Goal: Task Accomplishment & Management: Use online tool/utility

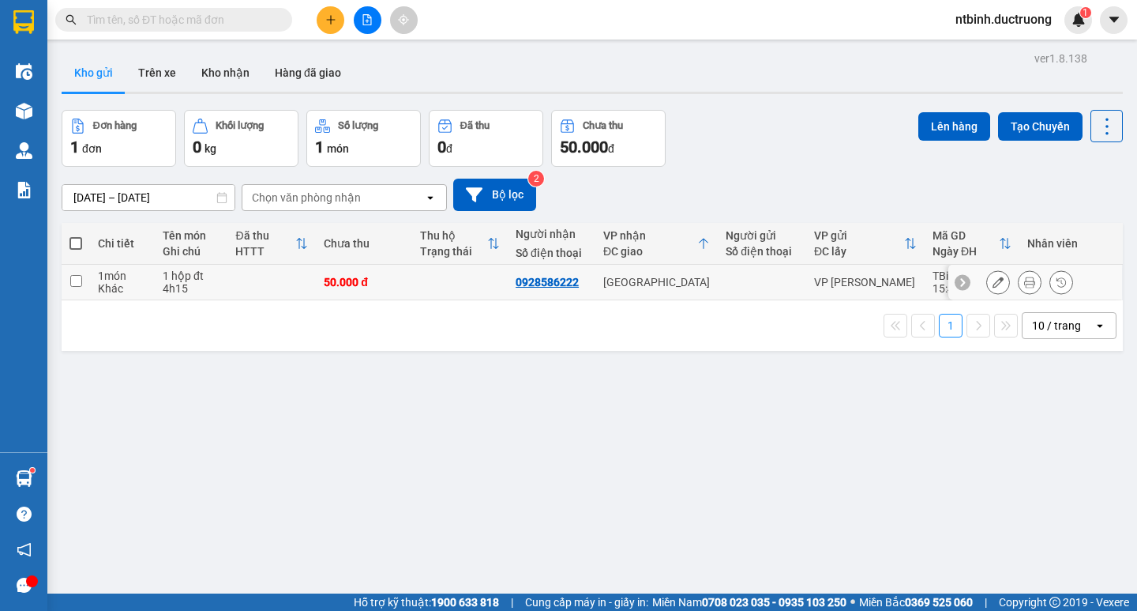
click at [427, 282] on td at bounding box center [460, 283] width 96 height 36
checkbox input "true"
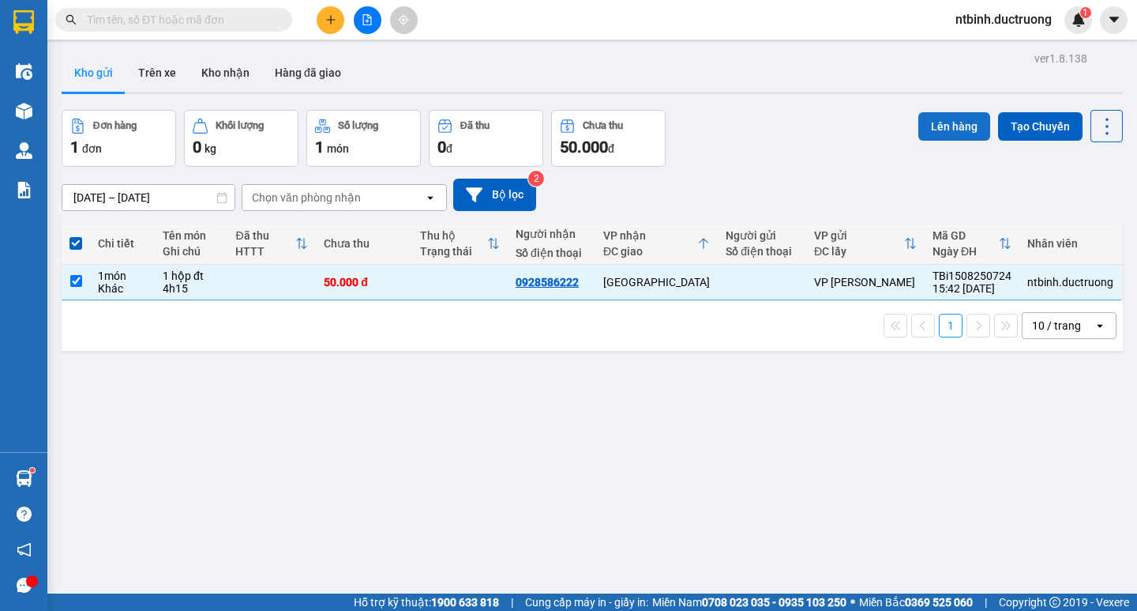
click at [972, 123] on button "Lên hàng" at bounding box center [955, 126] width 72 height 28
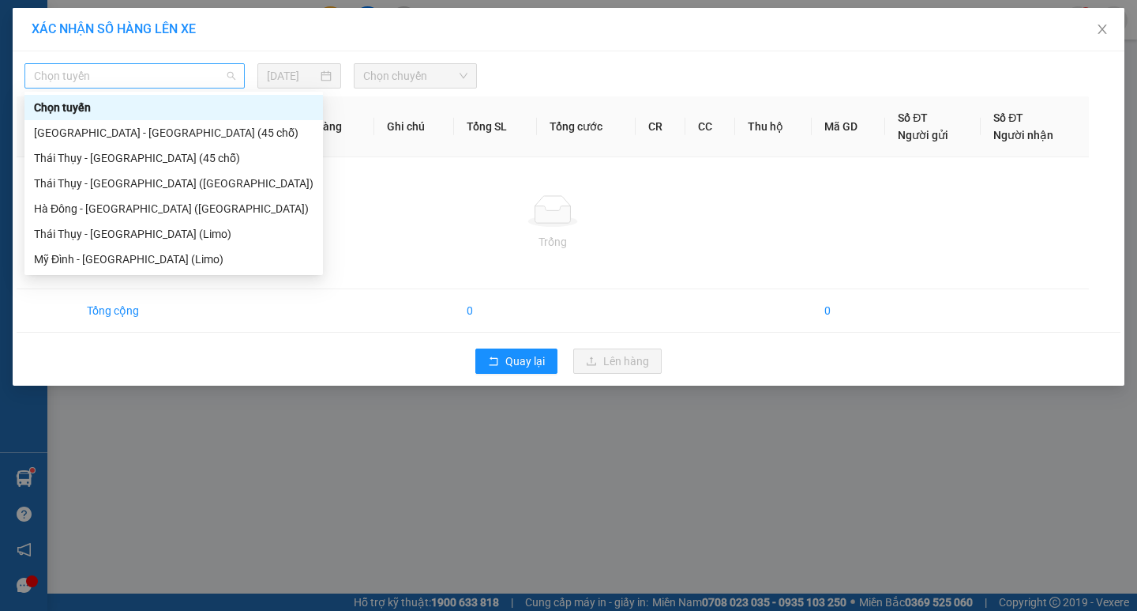
click at [123, 74] on span "Chọn tuyến" at bounding box center [134, 76] width 201 height 24
click at [150, 148] on div "Thái Thụy - [GEOGRAPHIC_DATA] (45 chỗ)" at bounding box center [173, 157] width 299 height 25
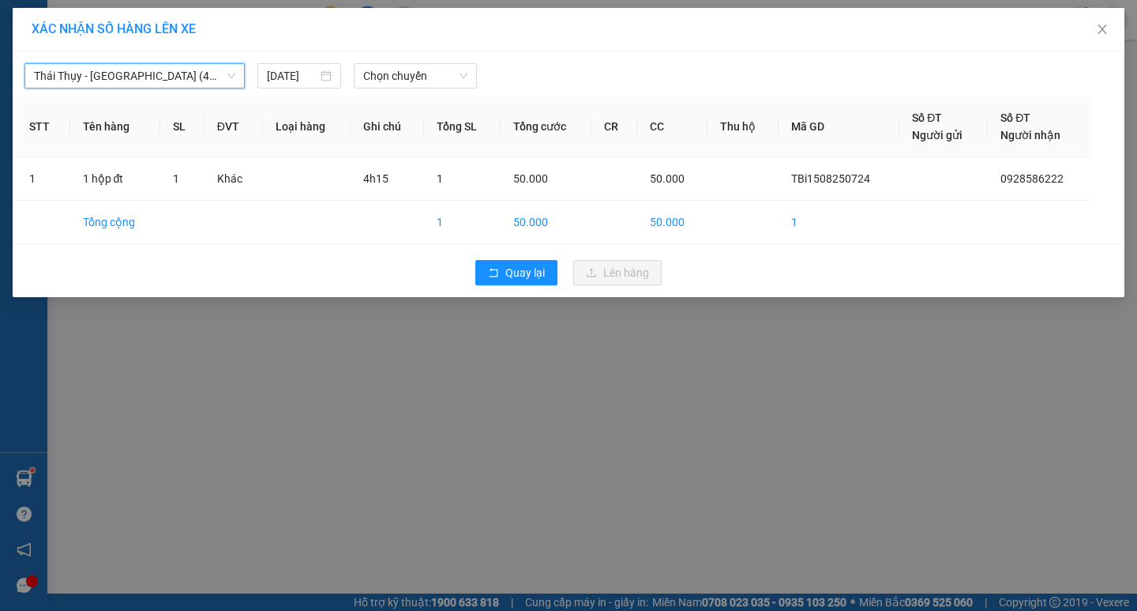
click at [144, 59] on div "Thái Thụy - [GEOGRAPHIC_DATA] (45 chỗ) [GEOGRAPHIC_DATA] - [GEOGRAPHIC_DATA] (4…" at bounding box center [569, 71] width 1104 height 33
click at [146, 95] on div "Thái Thụy - [GEOGRAPHIC_DATA] (45 chỗ) [DATE] Chọn chuyến STT Tên hàng SL ĐVT L…" at bounding box center [569, 174] width 1112 height 246
click at [154, 83] on span "Thái Thụy - [GEOGRAPHIC_DATA] (45 chỗ)" at bounding box center [134, 76] width 201 height 24
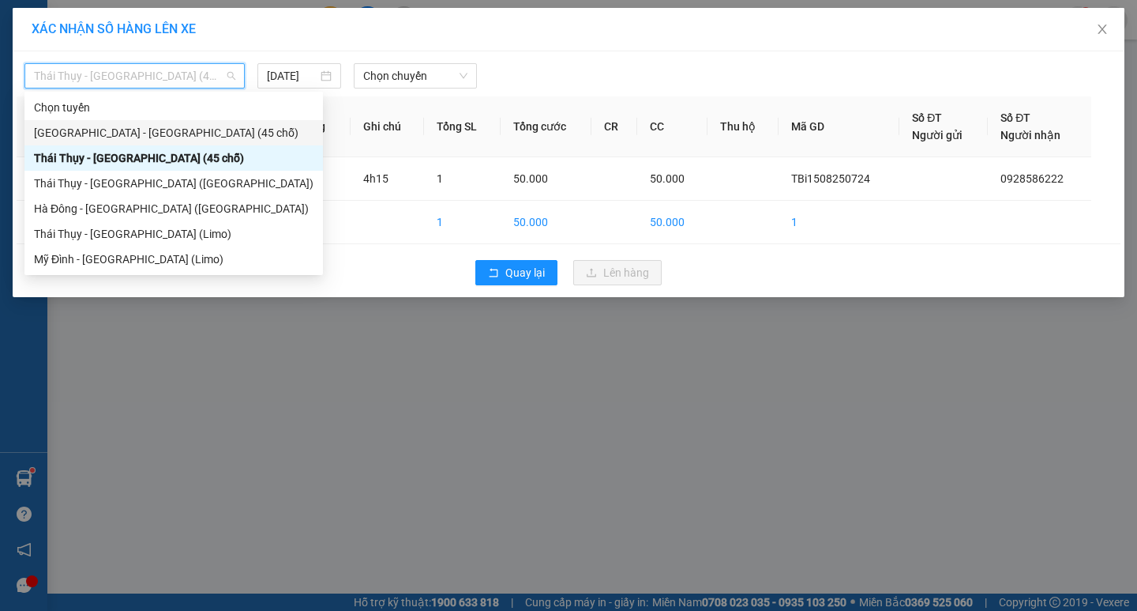
click at [148, 128] on div "[GEOGRAPHIC_DATA] - [GEOGRAPHIC_DATA] (45 chỗ)" at bounding box center [174, 132] width 280 height 17
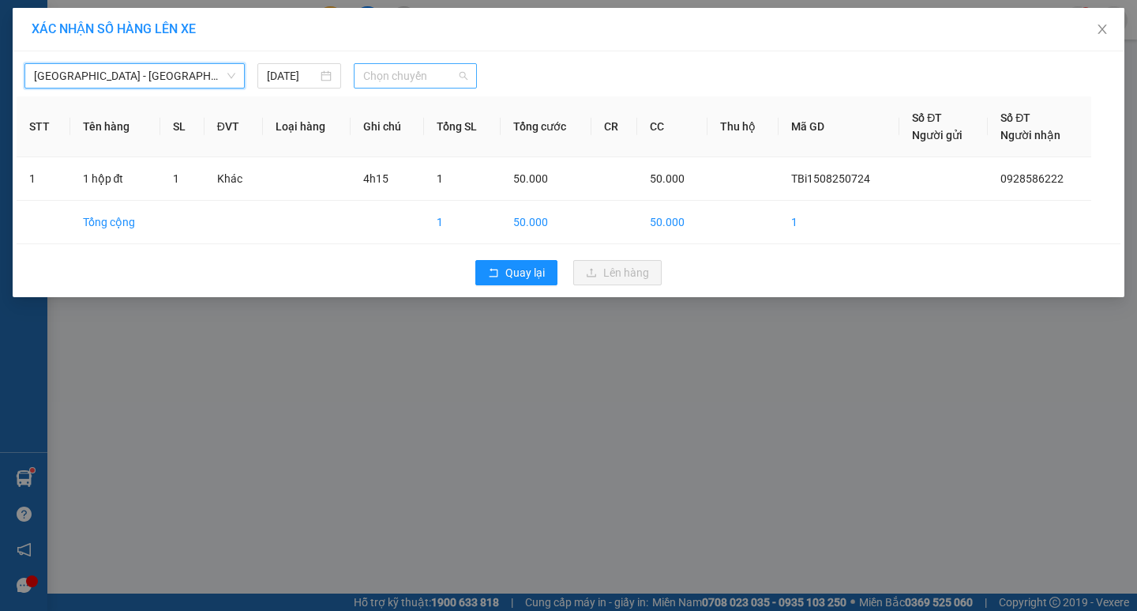
click at [383, 75] on span "Chọn chuyến" at bounding box center [415, 76] width 104 height 24
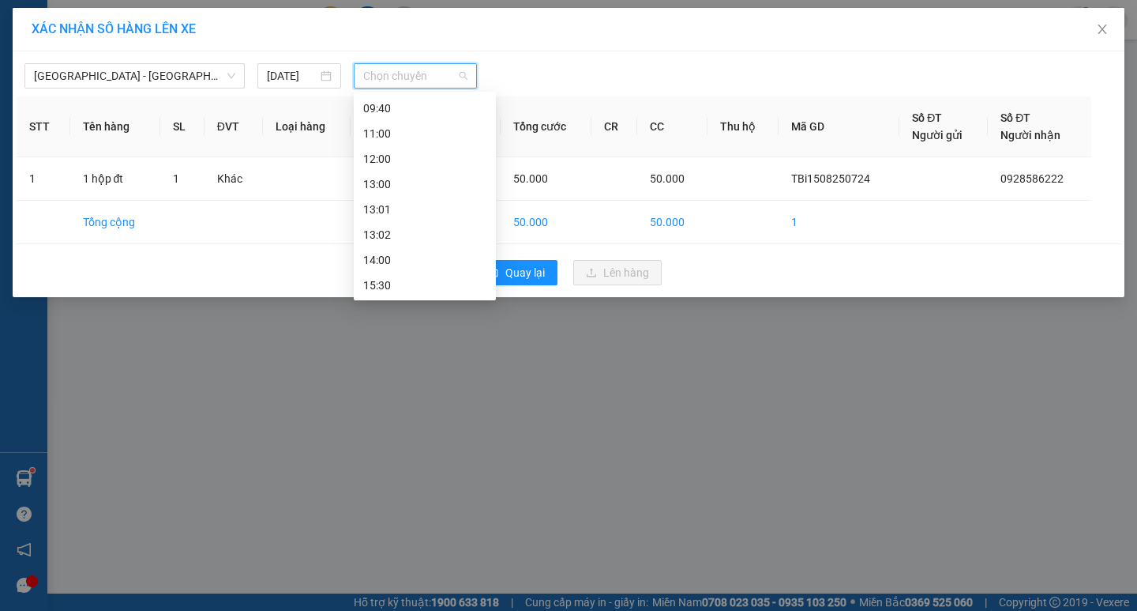
scroll to position [227, 0]
click at [409, 181] on div "15:30" at bounding box center [424, 183] width 123 height 17
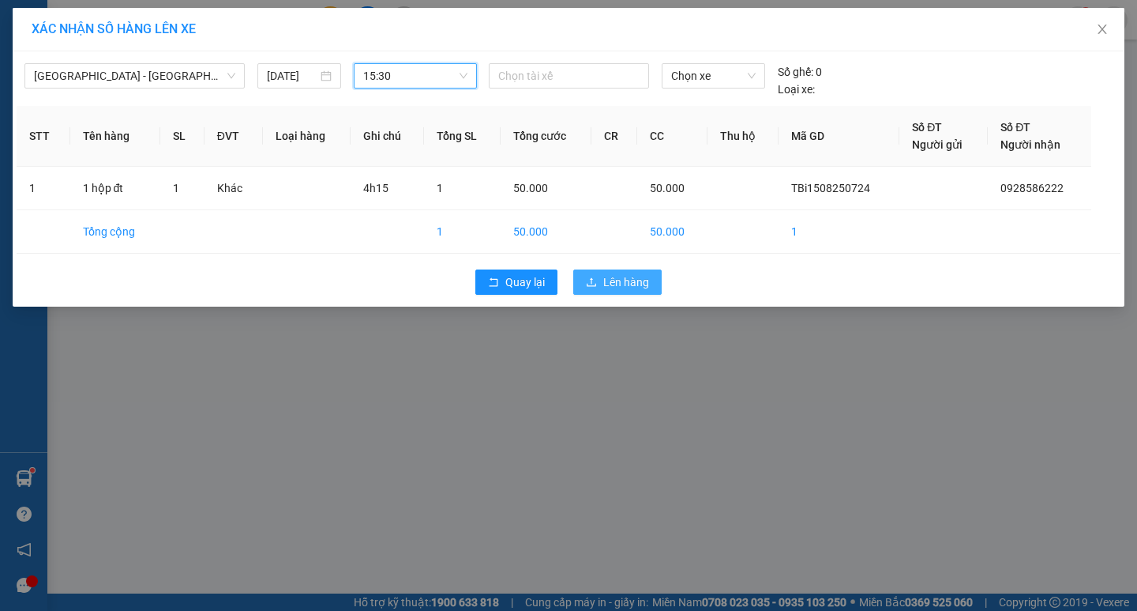
click at [638, 276] on span "Lên hàng" at bounding box center [626, 281] width 46 height 17
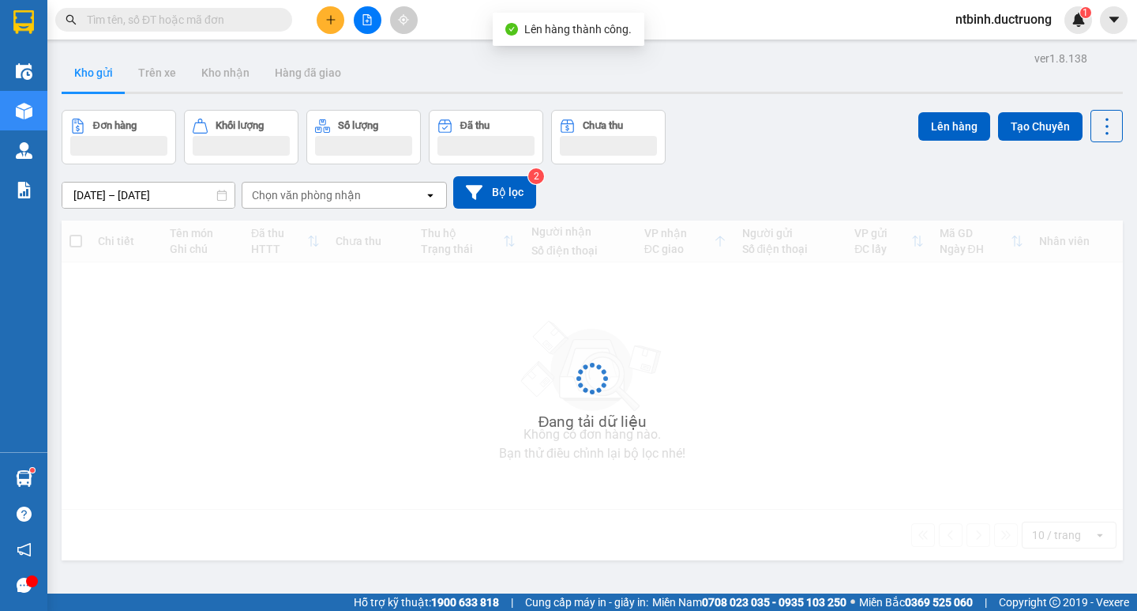
click at [328, 15] on icon "plus" at bounding box center [330, 19] width 11 height 11
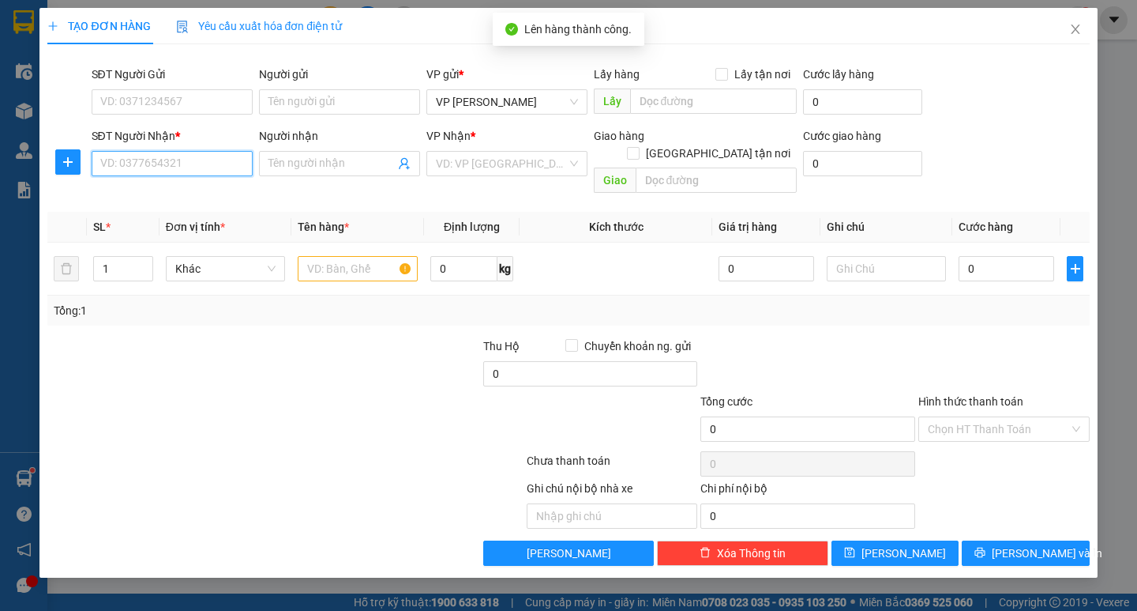
click at [232, 163] on input "SĐT Người Nhận *" at bounding box center [172, 163] width 161 height 25
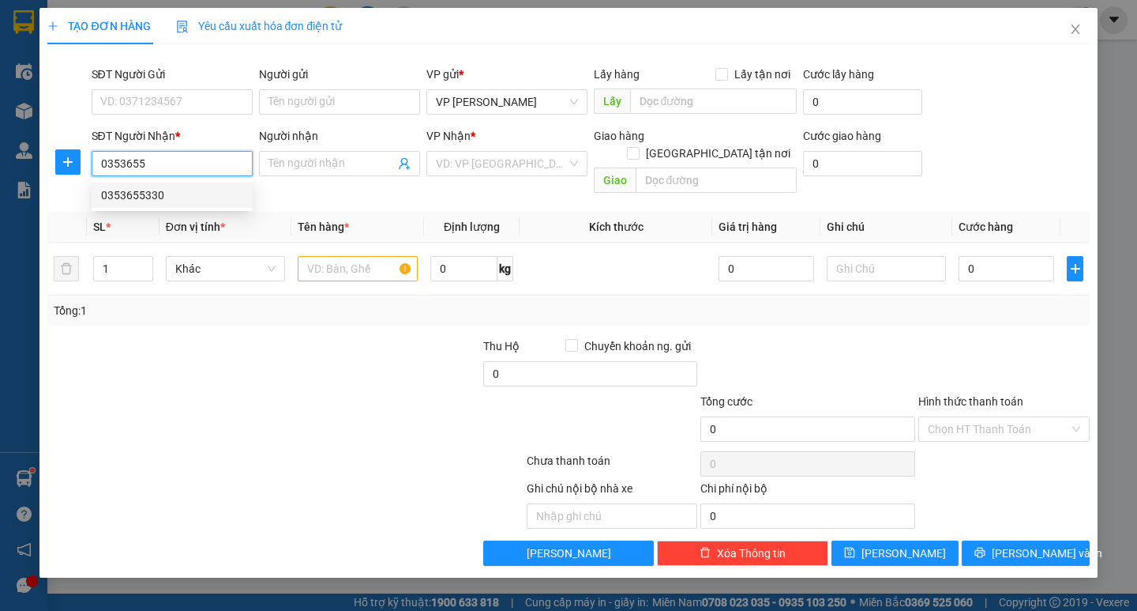
click at [195, 198] on div "0353655330" at bounding box center [172, 194] width 142 height 17
type input "0353655330"
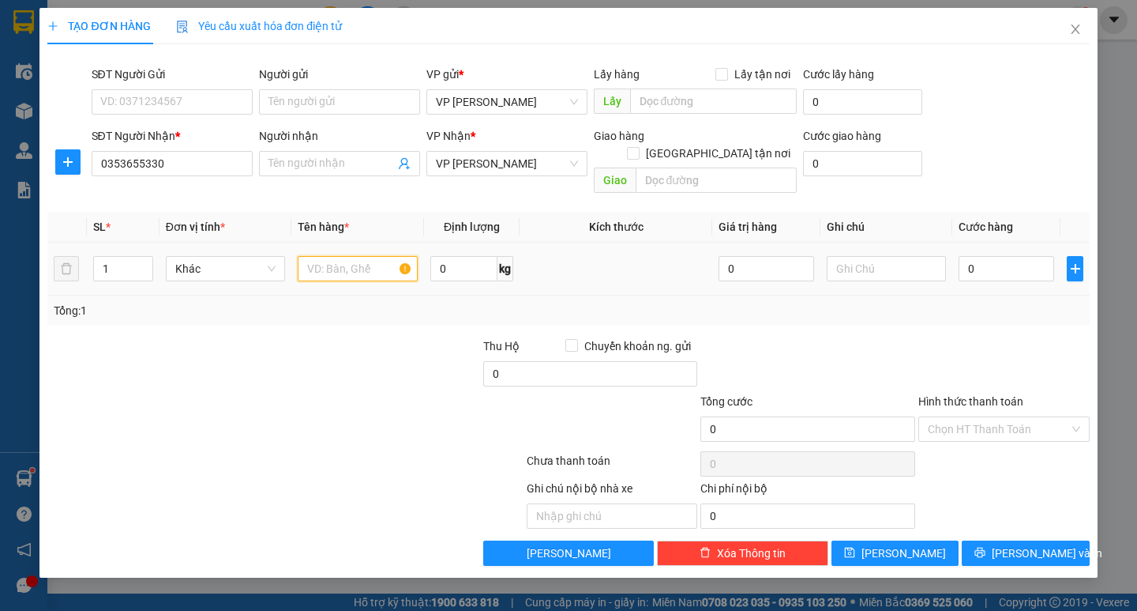
click at [328, 257] on input "text" at bounding box center [357, 268] width 119 height 25
type input "1 hộp"
click at [987, 258] on input "0" at bounding box center [1007, 268] width 96 height 25
click at [967, 258] on input "0" at bounding box center [1007, 268] width 96 height 25
type input "40"
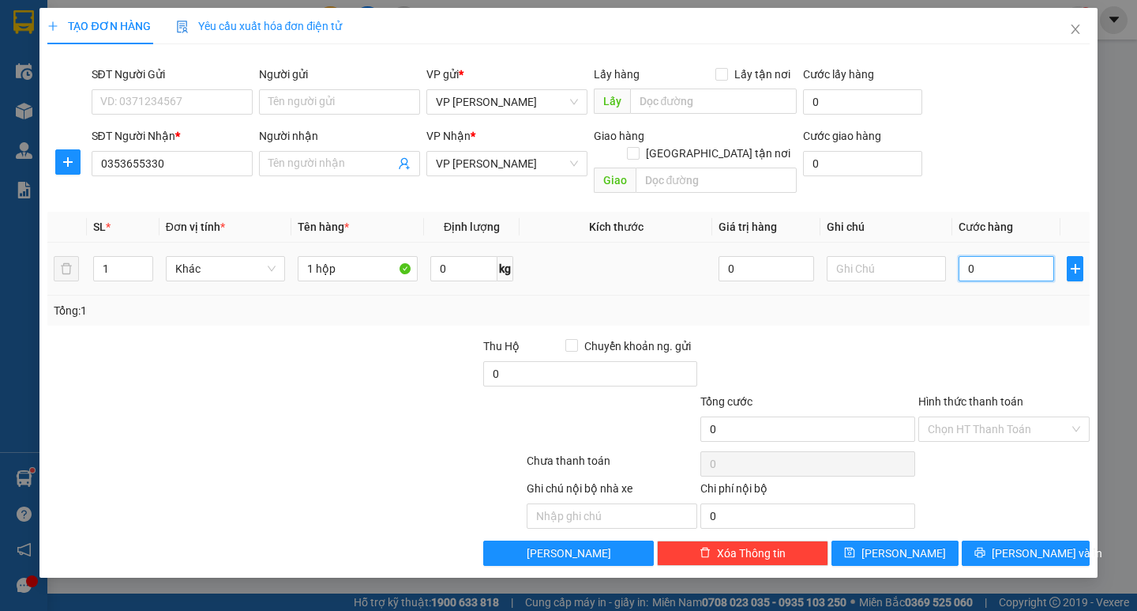
type input "40"
click at [968, 314] on div "Transit Pickup Surcharge Ids Transit Deliver Surcharge Ids Transit Deliver Surc…" at bounding box center [568, 311] width 1042 height 509
type input "40.000"
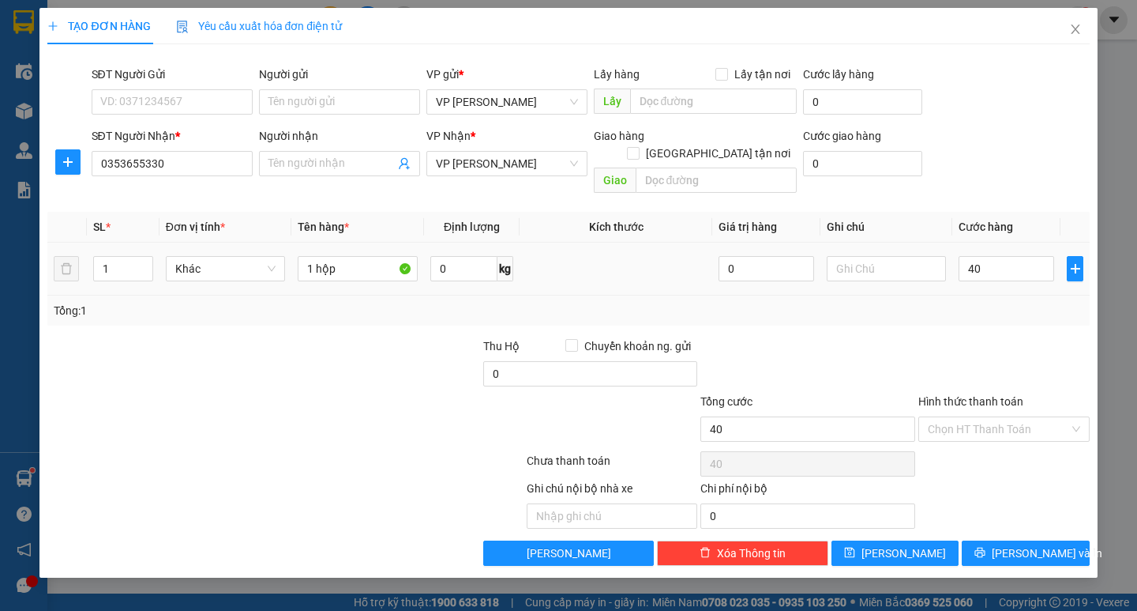
type input "40.000"
click at [1024, 554] on div "TẠO ĐƠN HÀNG Yêu cầu xuất hóa đơn điện tử Transit Pickup Surcharge Ids Transit …" at bounding box center [568, 292] width 1058 height 569
click at [1024, 544] on span "[PERSON_NAME] và In" at bounding box center [1047, 552] width 111 height 17
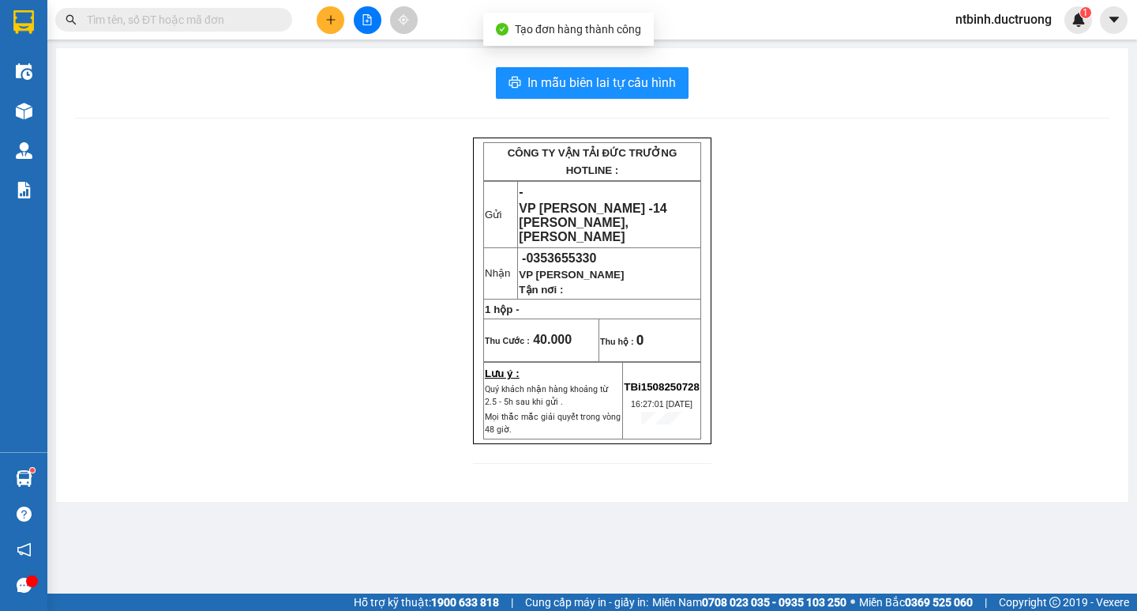
click at [539, 101] on div "In mẫu biên lai tự cấu hình CÔNG TY VẬN TẢI ĐỨC TRƯỞNG HOTLINE : Gửi - VP [PERS…" at bounding box center [592, 274] width 1073 height 453
click at [545, 93] on button "In mẫu biên lai tự cấu hình" at bounding box center [592, 83] width 193 height 32
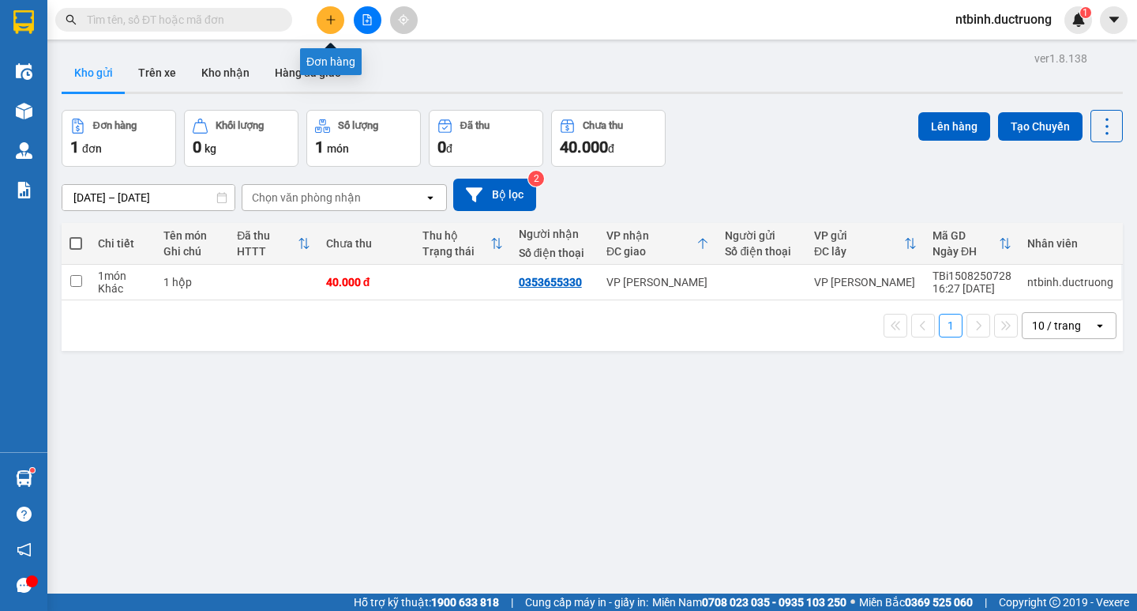
click at [333, 21] on icon "plus" at bounding box center [330, 19] width 11 height 11
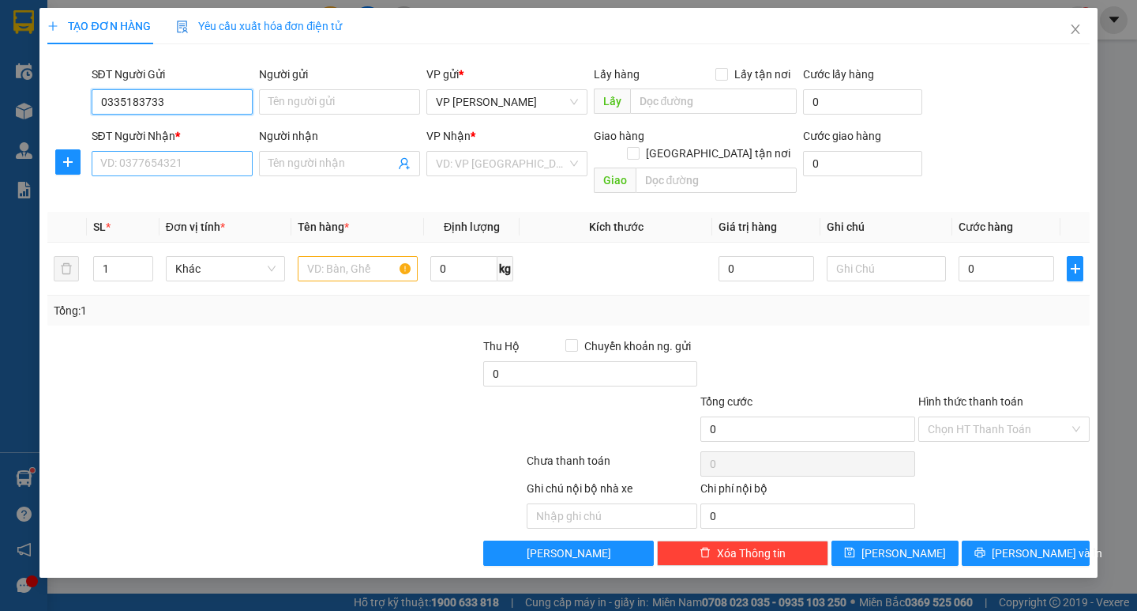
type input "0335183733"
click at [172, 173] on input "SĐT Người Nhận *" at bounding box center [172, 163] width 161 height 25
type input "0966858268"
click at [471, 156] on input "search" at bounding box center [501, 164] width 131 height 24
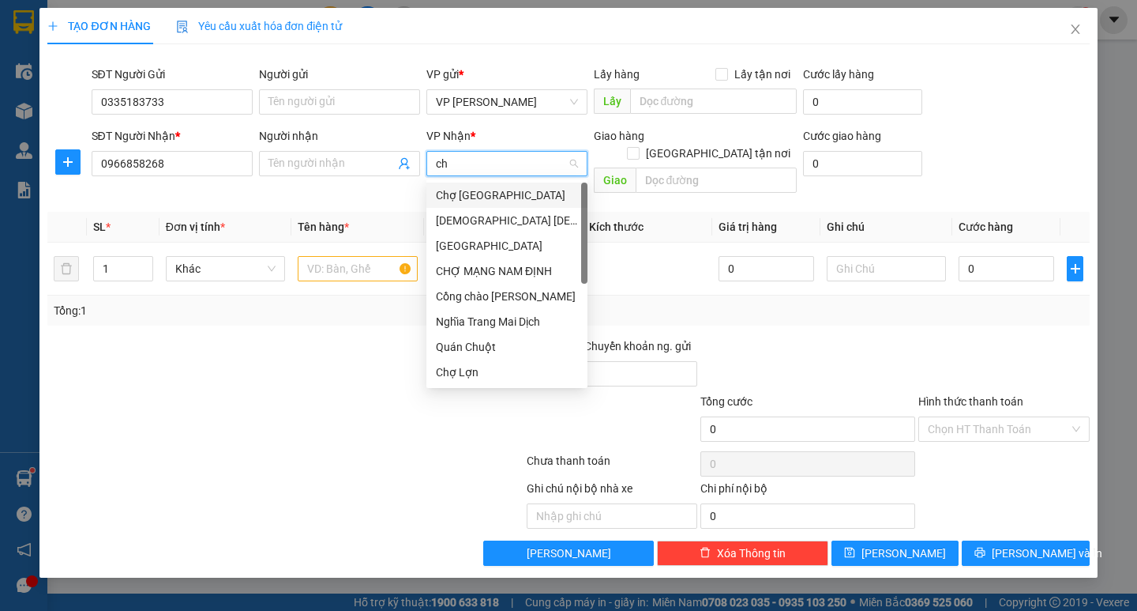
type input "cho"
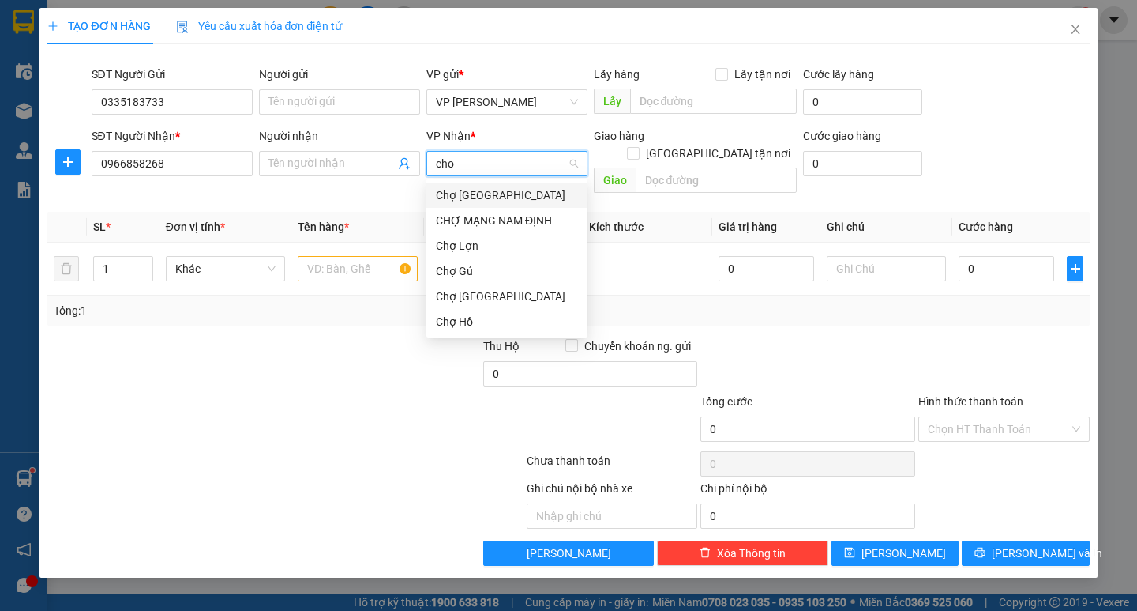
click at [508, 193] on div "Chợ [GEOGRAPHIC_DATA]" at bounding box center [507, 194] width 142 height 17
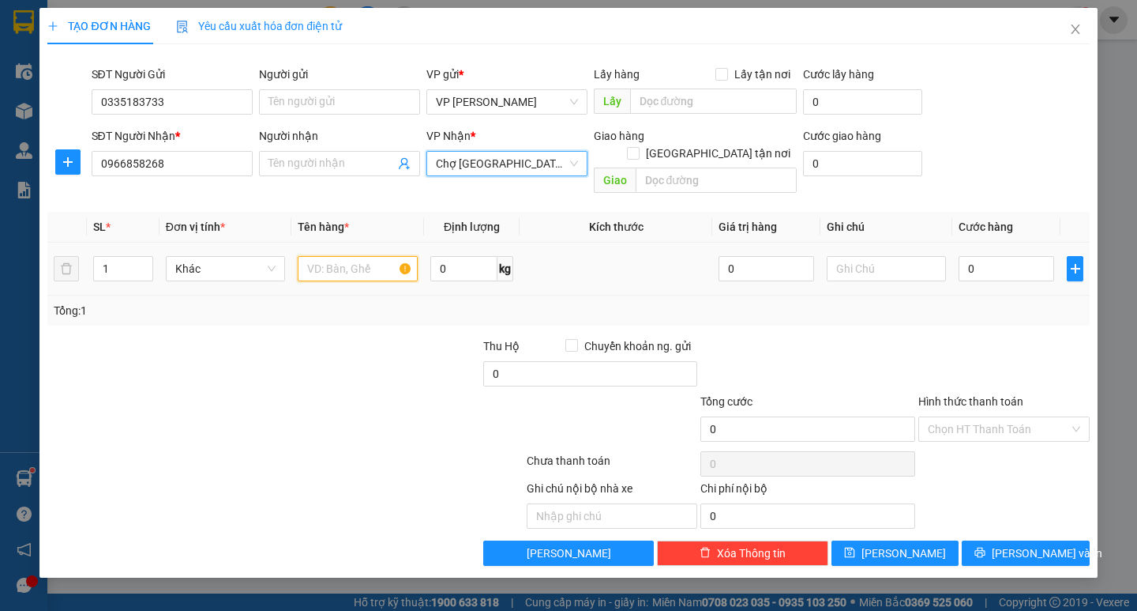
click at [356, 256] on input "text" at bounding box center [357, 268] width 119 height 25
type input "1 phong bì"
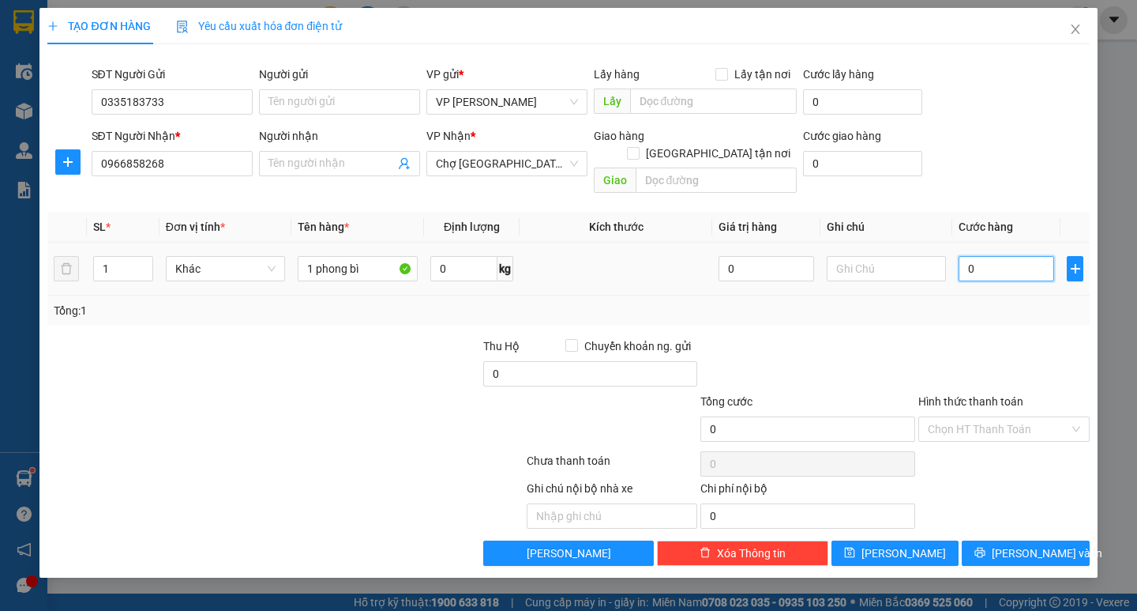
click at [992, 256] on input "0" at bounding box center [1007, 268] width 96 height 25
click at [964, 258] on input "0" at bounding box center [1007, 268] width 96 height 25
type input "30"
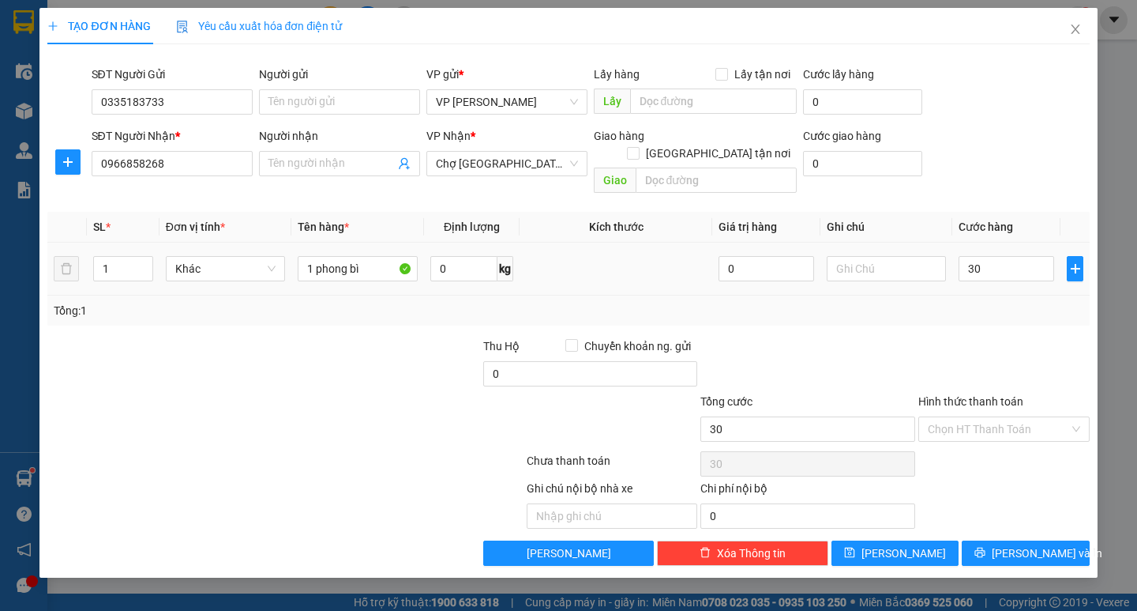
click at [960, 302] on div "Tổng: 1" at bounding box center [568, 310] width 1029 height 17
type input "30.000"
click at [986, 547] on icon "printer" at bounding box center [980, 552] width 11 height 11
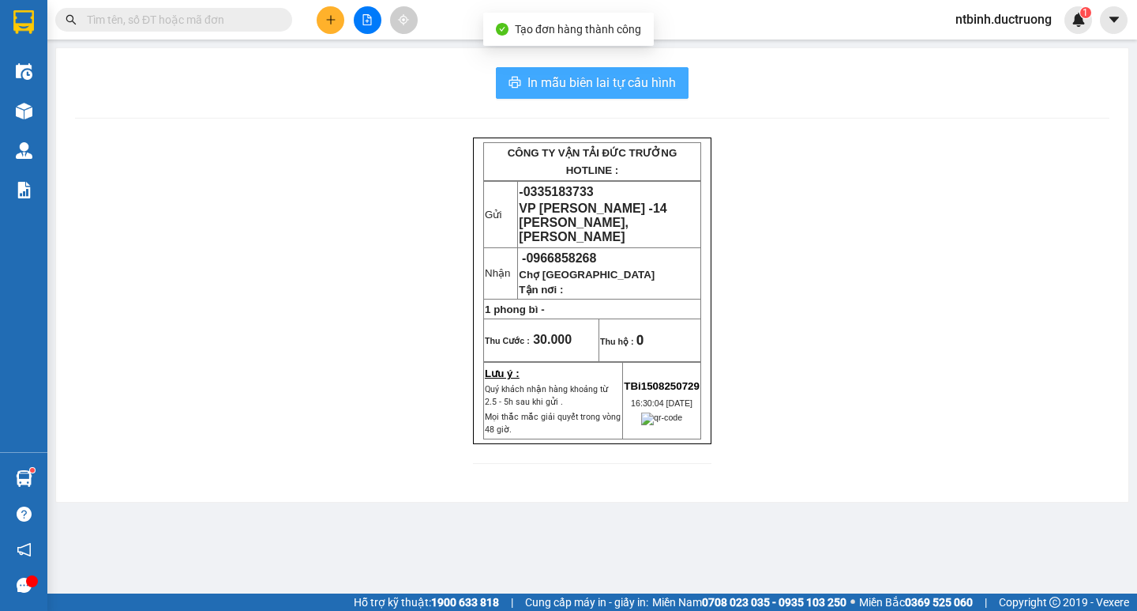
click at [632, 81] on span "In mẫu biên lai tự cấu hình" at bounding box center [602, 83] width 148 height 20
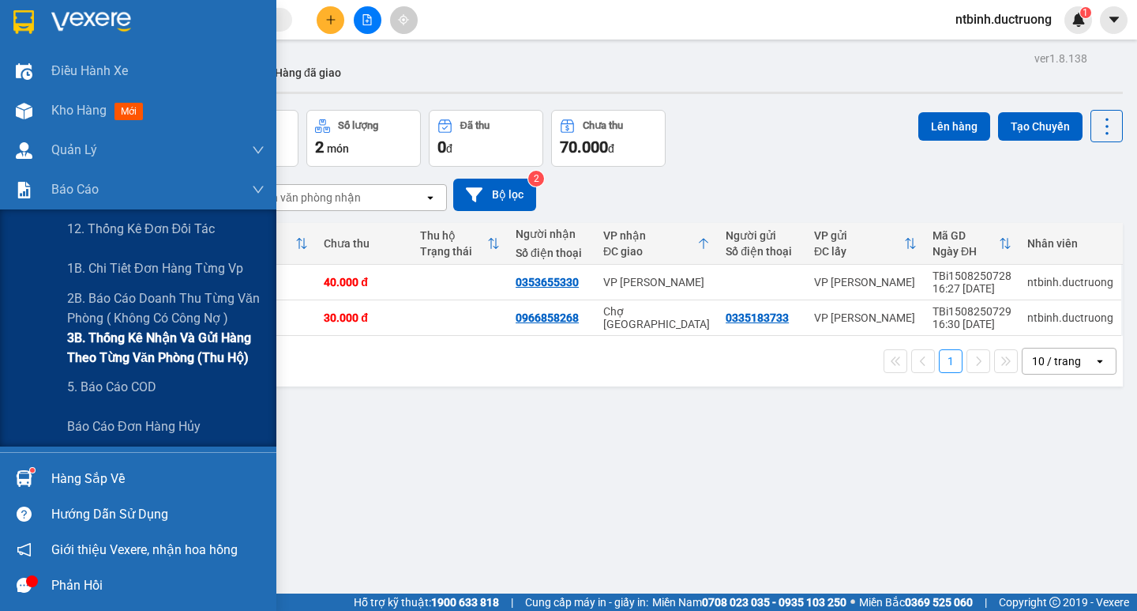
click at [132, 345] on span "3B. Thống kê nhận và gửi hàng theo từng văn phòng (thu hộ)" at bounding box center [165, 347] width 197 height 39
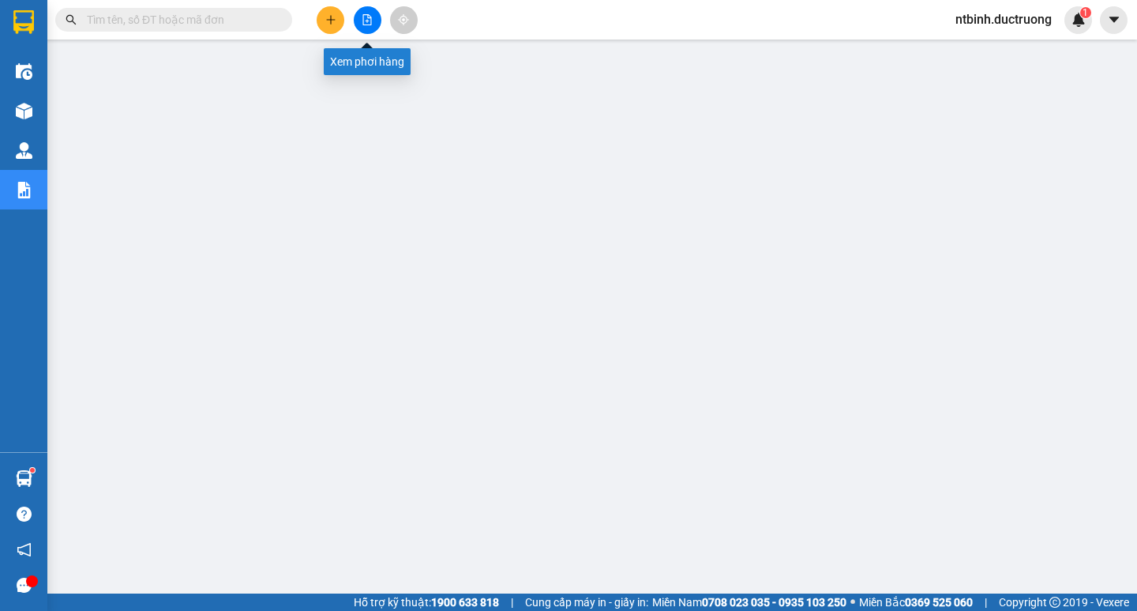
click at [359, 14] on button at bounding box center [368, 20] width 28 height 28
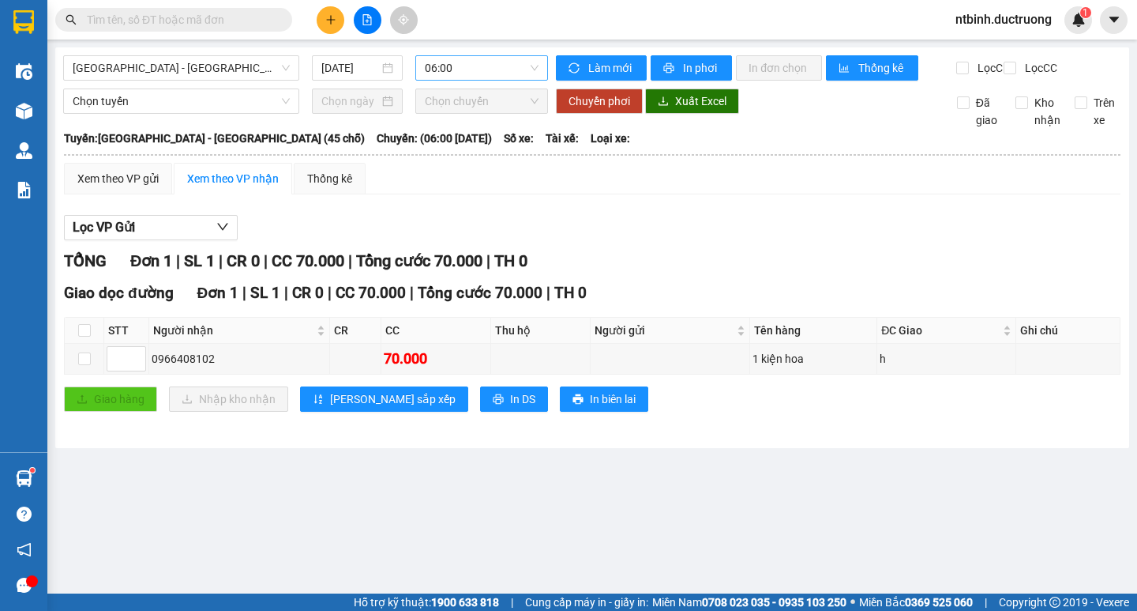
click at [472, 73] on span "06:00" at bounding box center [482, 68] width 114 height 24
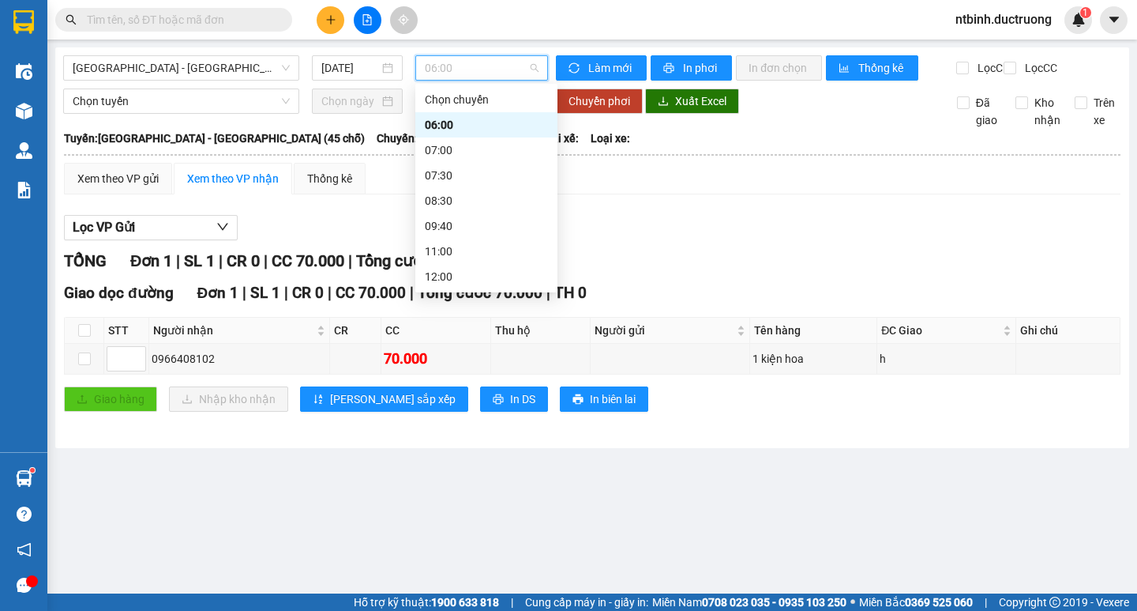
scroll to position [227, 0]
click at [482, 173] on div "15:30" at bounding box center [486, 175] width 123 height 17
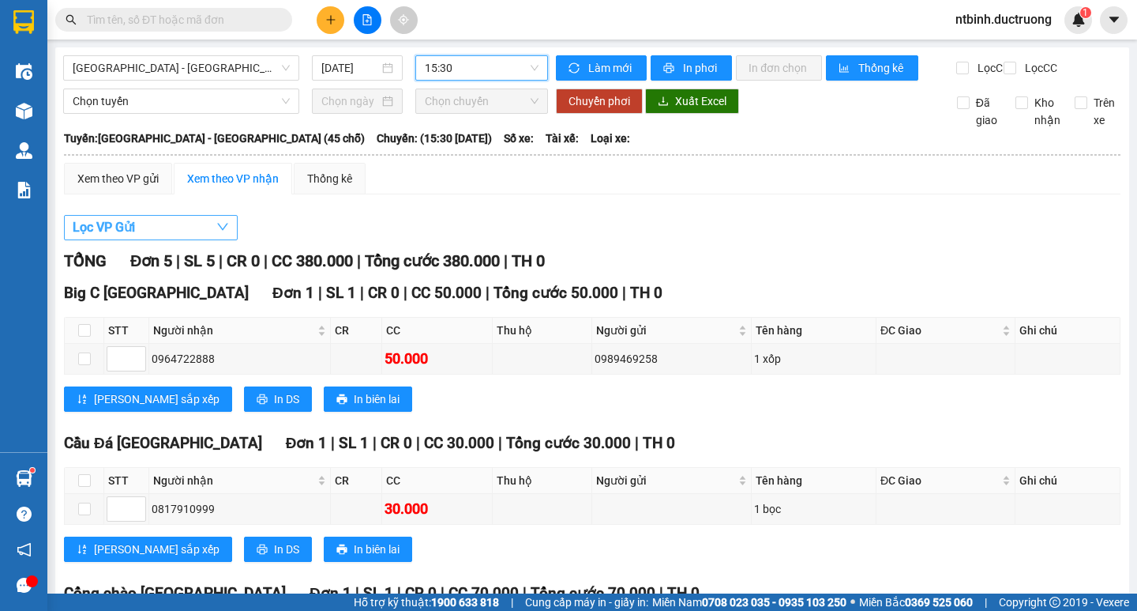
click at [167, 237] on button "Lọc VP Gửi" at bounding box center [151, 227] width 174 height 25
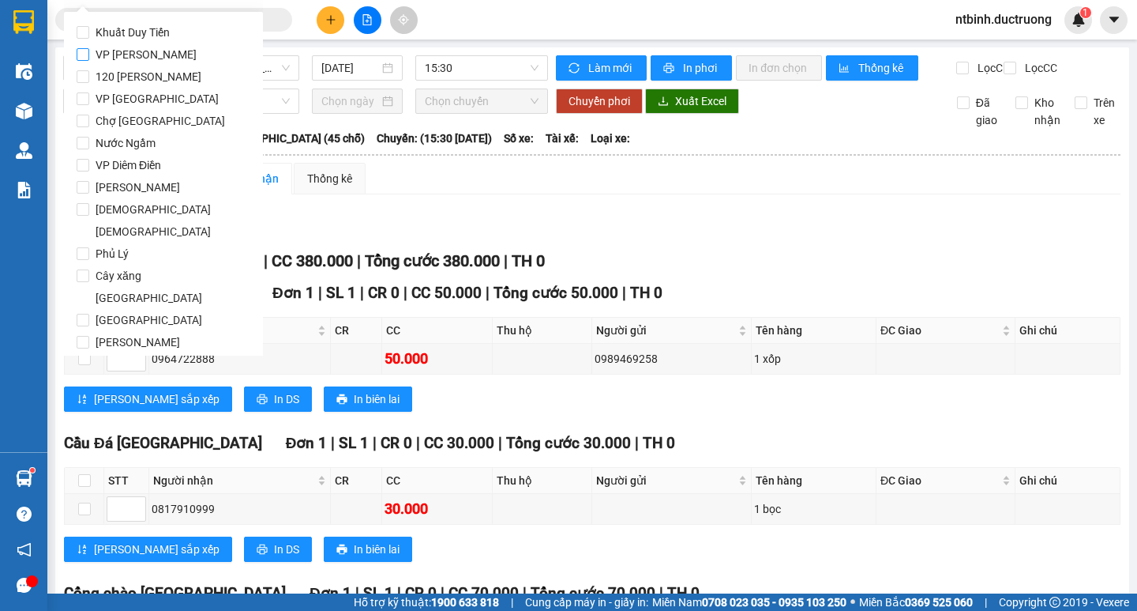
click at [113, 55] on span "VP [PERSON_NAME]" at bounding box center [146, 54] width 114 height 22
click at [89, 55] on input "VP [PERSON_NAME]" at bounding box center [83, 54] width 13 height 13
checkbox input "true"
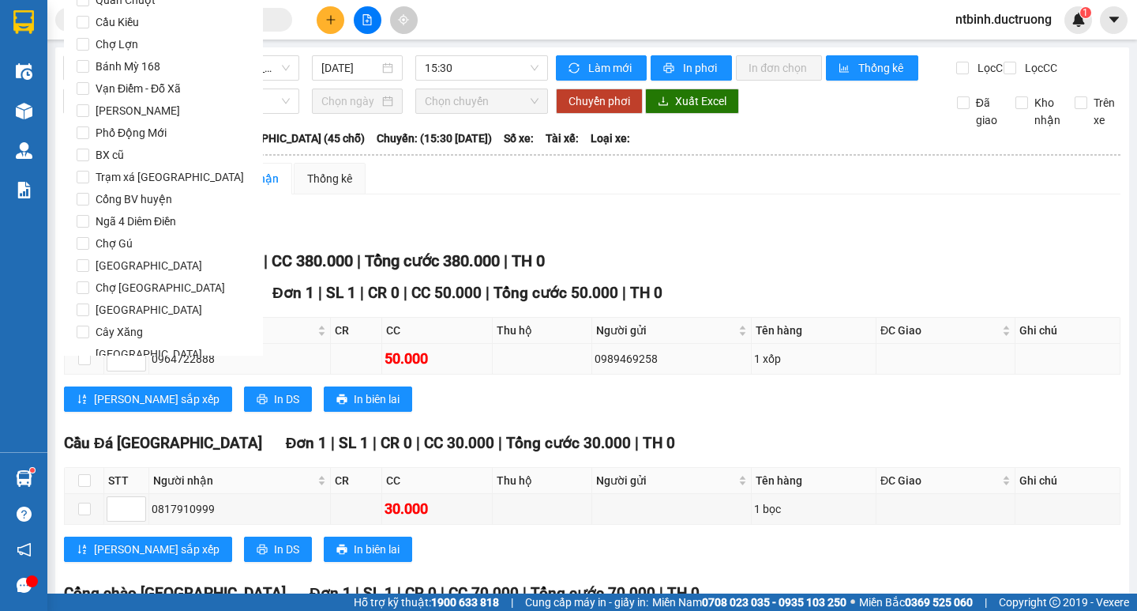
scroll to position [1315, 0]
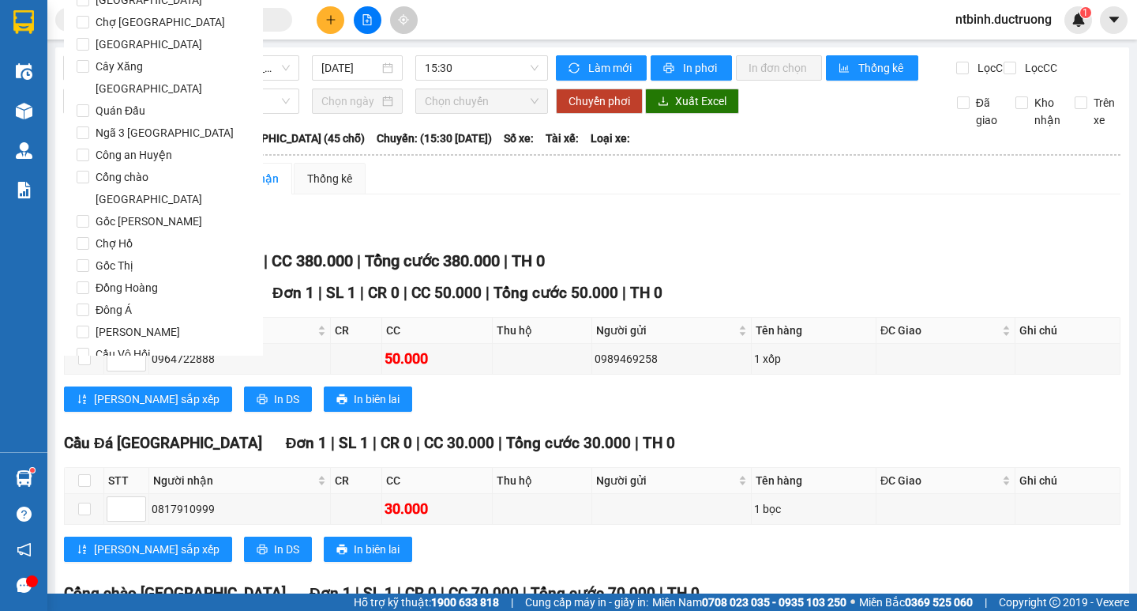
click at [109, 431] on button "Lọc" at bounding box center [98, 443] width 43 height 25
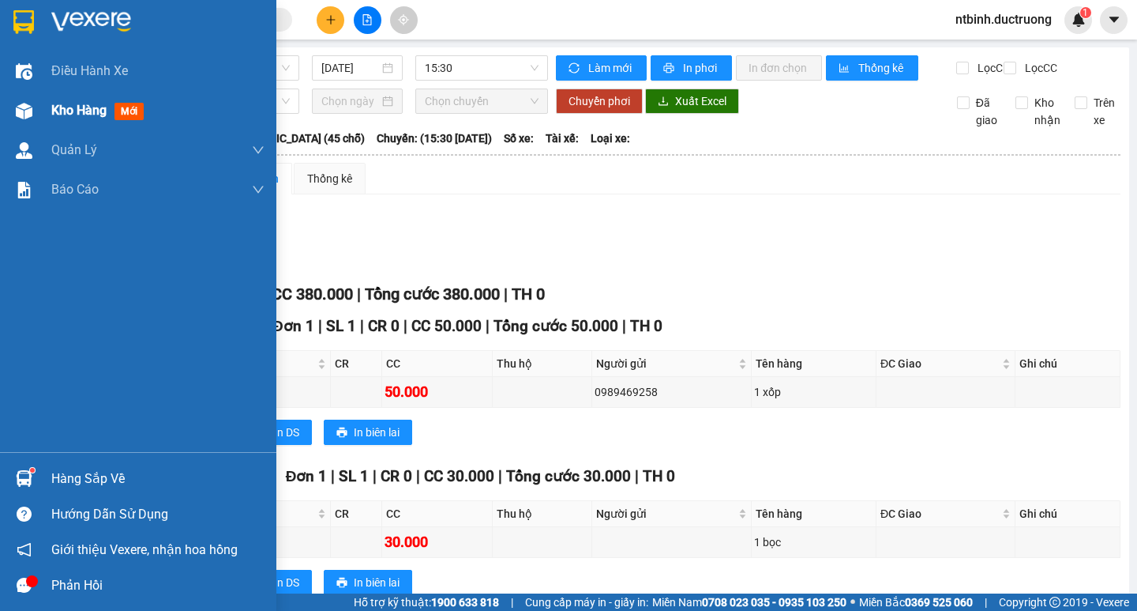
click at [24, 112] on img at bounding box center [24, 111] width 17 height 17
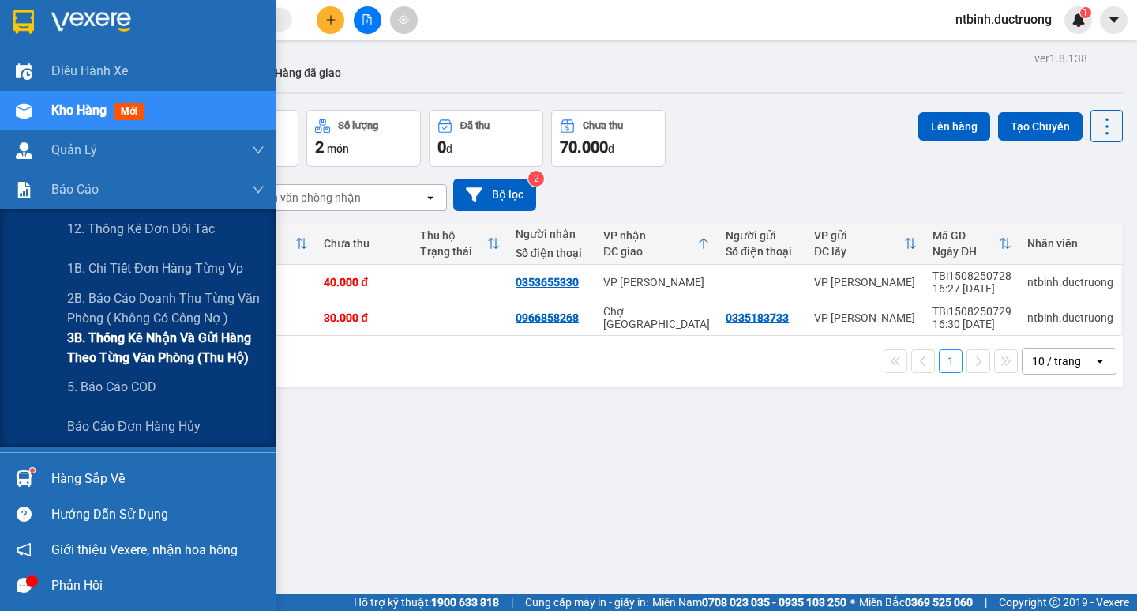
click at [125, 336] on span "3B. Thống kê nhận và gửi hàng theo từng văn phòng (thu hộ)" at bounding box center [165, 347] width 197 height 39
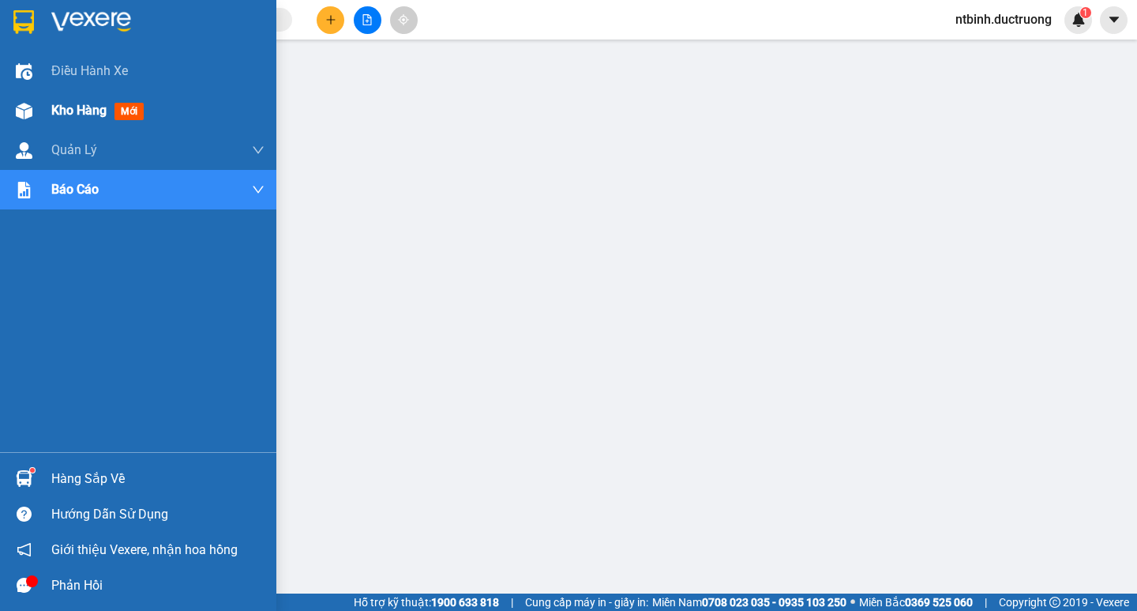
click at [32, 122] on div at bounding box center [24, 111] width 28 height 28
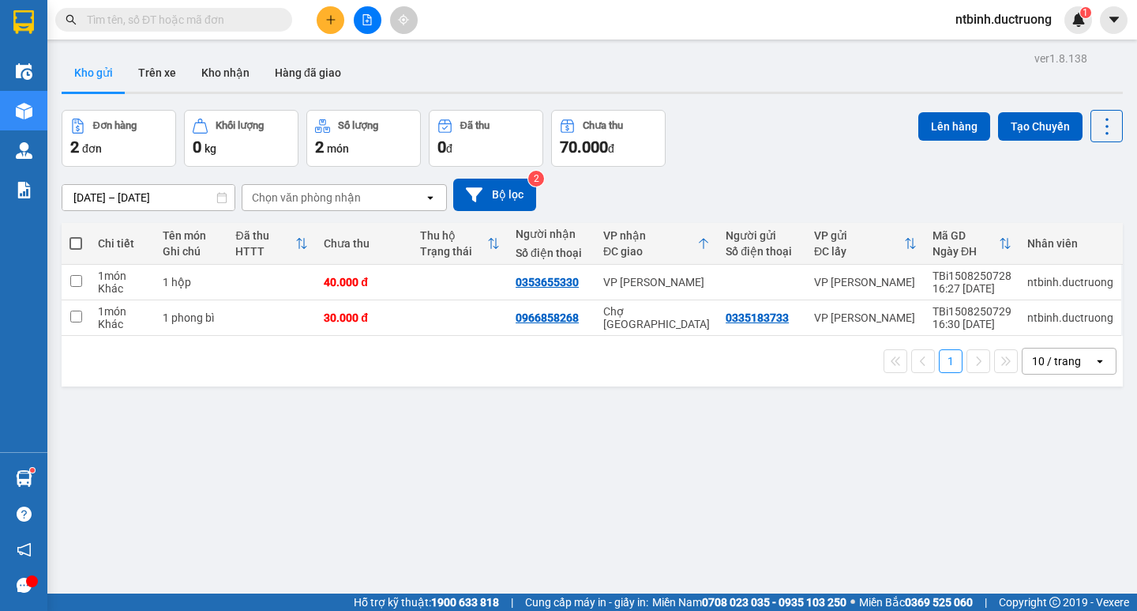
click at [373, 27] on button at bounding box center [368, 20] width 28 height 28
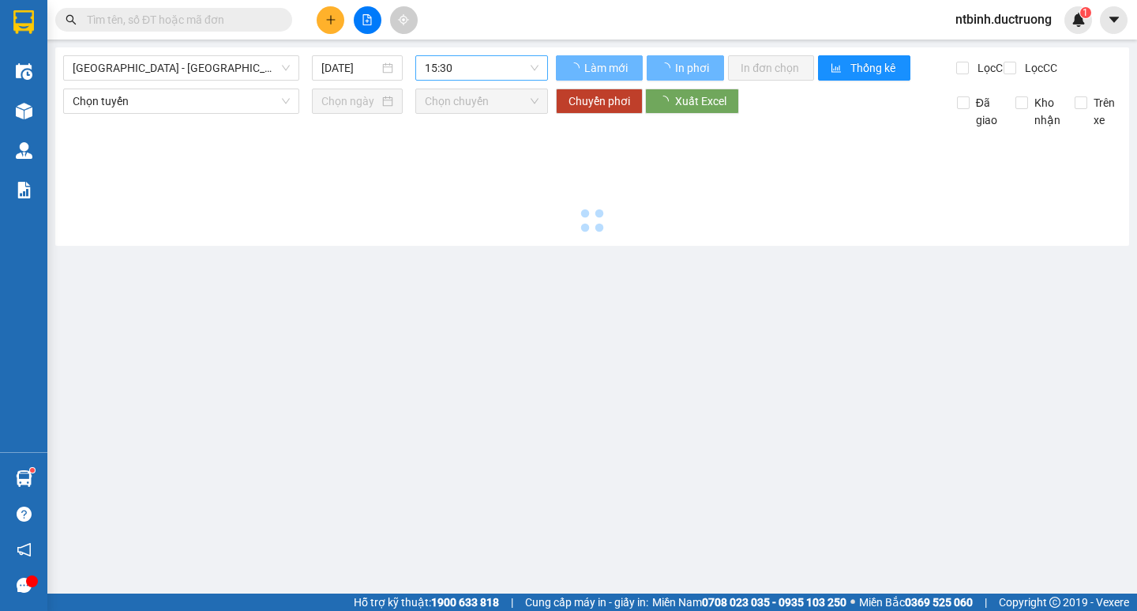
click at [462, 70] on span "15:30" at bounding box center [482, 68] width 114 height 24
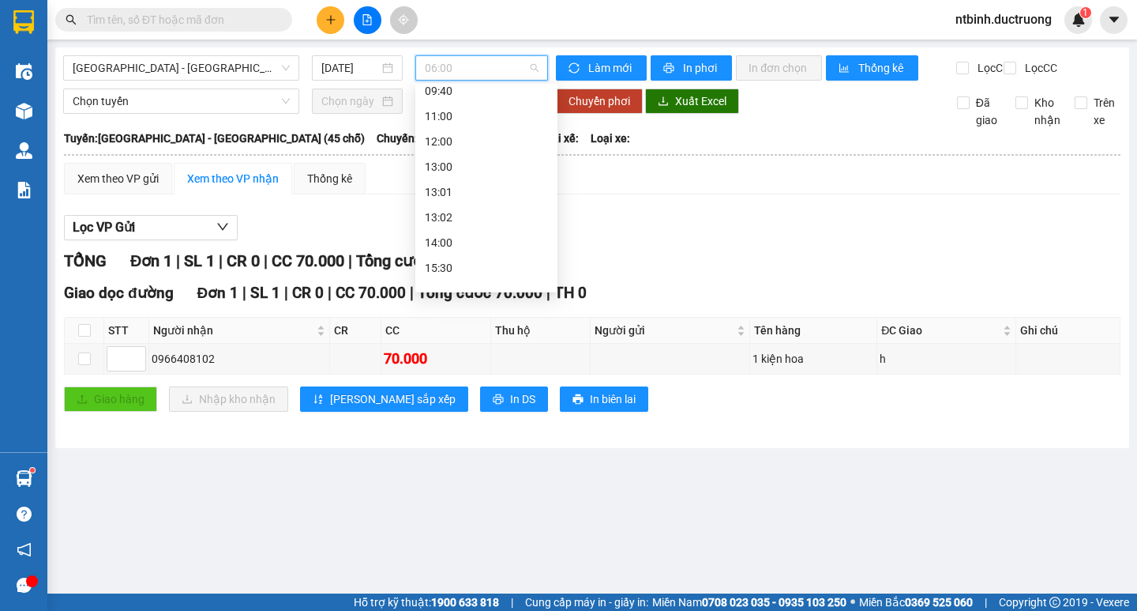
scroll to position [162, 0]
click at [484, 248] on div "15:30" at bounding box center [486, 240] width 123 height 17
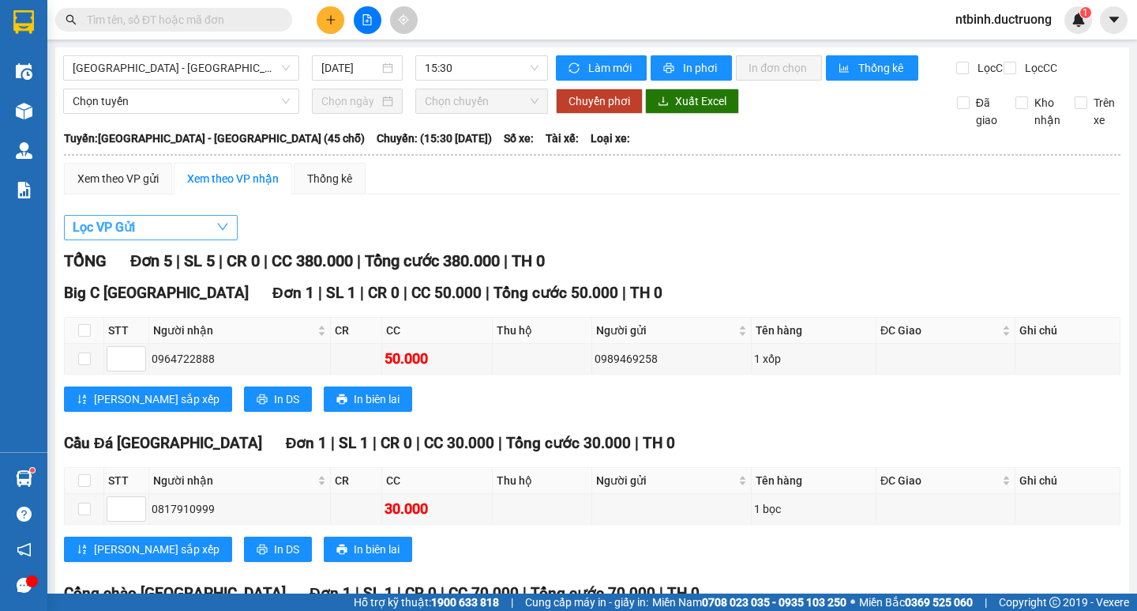
click at [213, 240] on button "Lọc VP Gửi" at bounding box center [151, 227] width 174 height 25
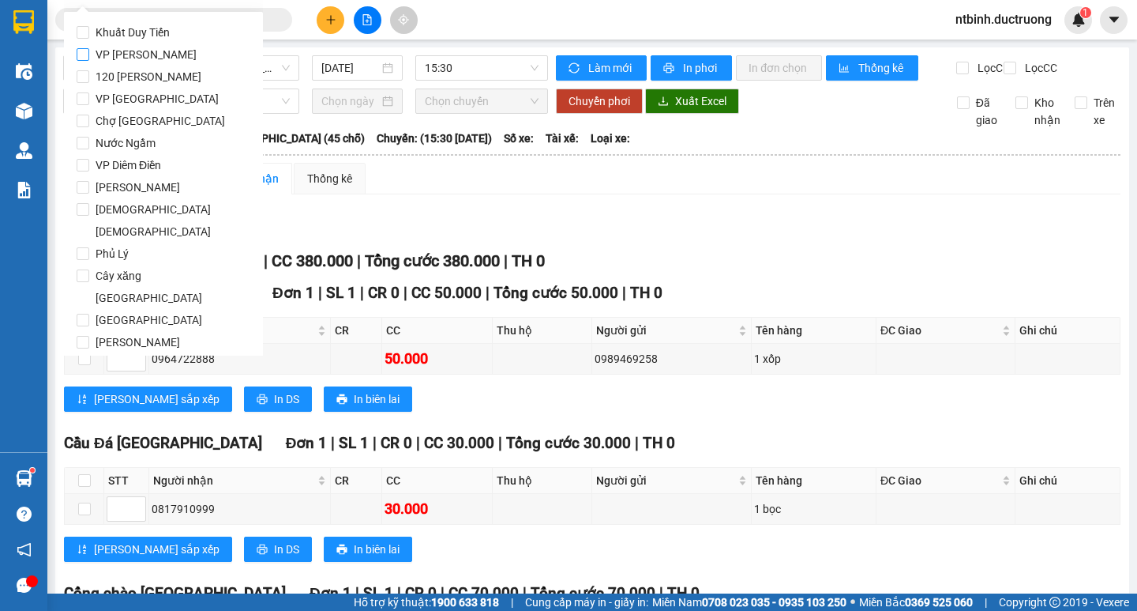
click at [132, 58] on span "VP [PERSON_NAME]" at bounding box center [146, 54] width 114 height 22
click at [89, 58] on input "VP [PERSON_NAME]" at bounding box center [83, 54] width 13 height 13
checkbox input "true"
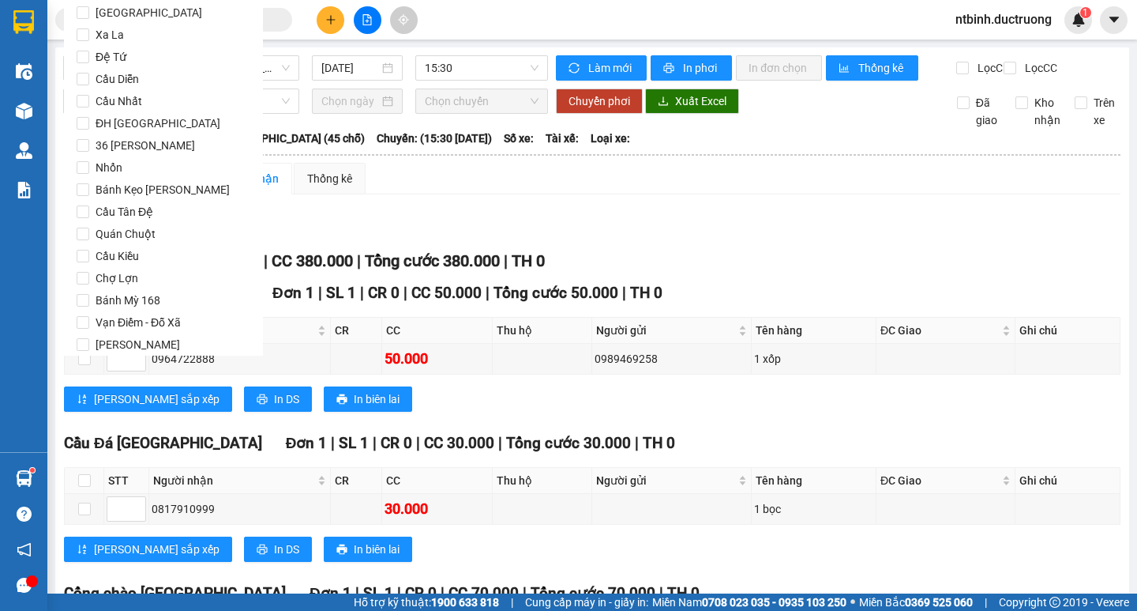
scroll to position [1315, 0]
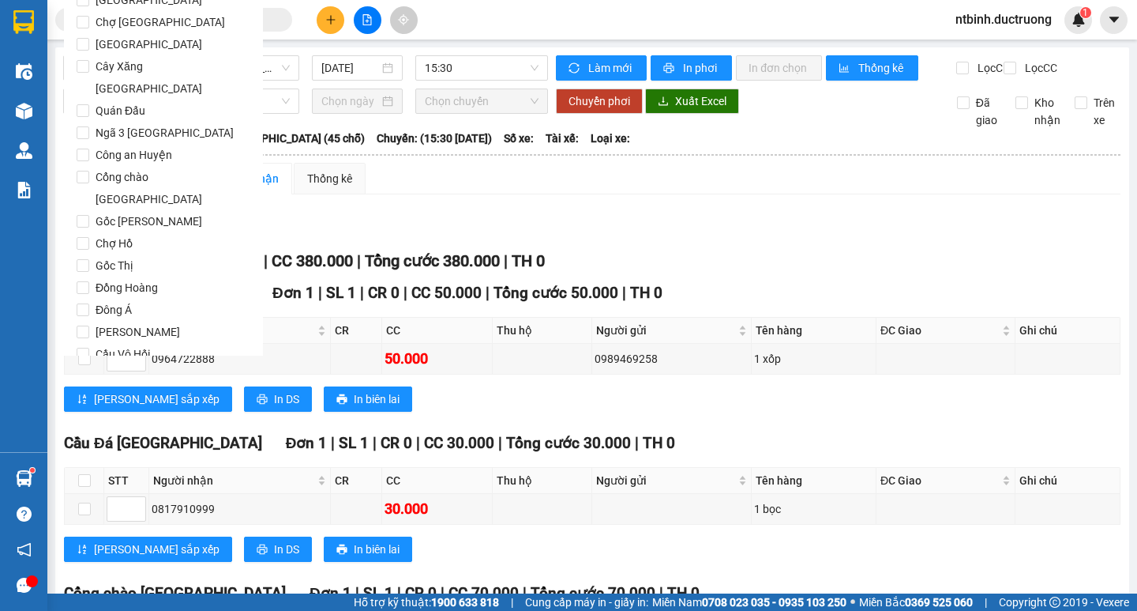
click at [107, 431] on button "Lọc" at bounding box center [98, 443] width 43 height 25
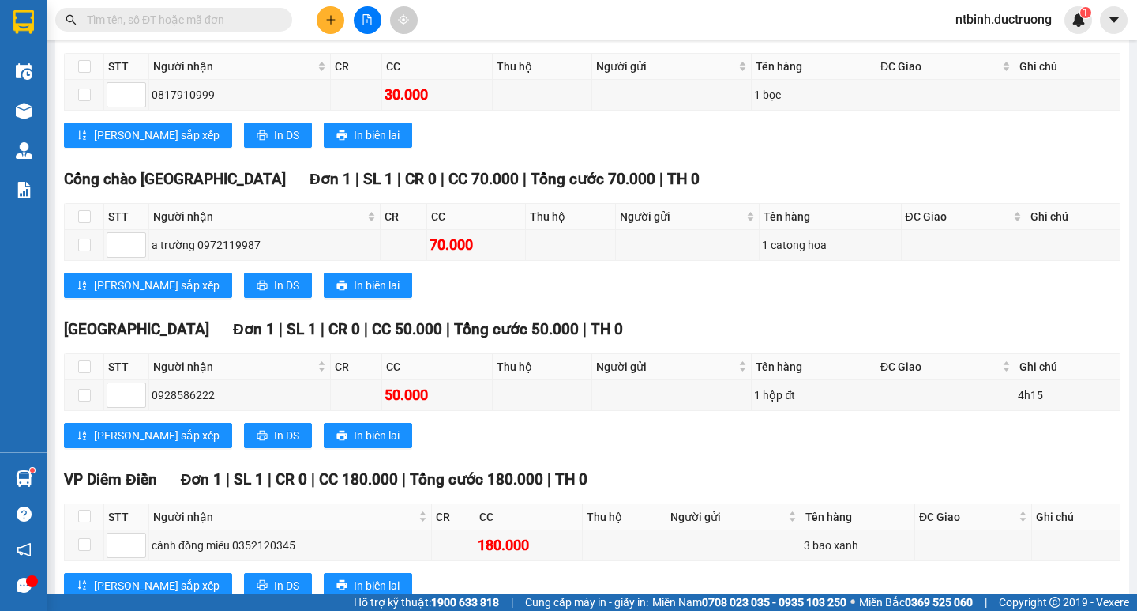
scroll to position [451, 0]
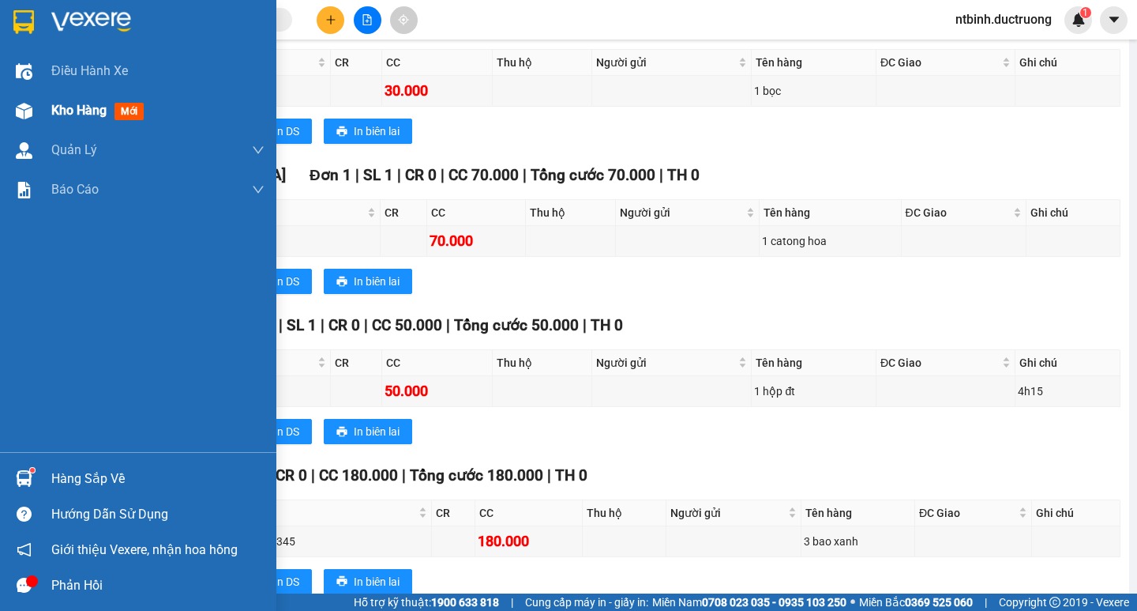
click at [57, 118] on div "Kho hàng mới" at bounding box center [100, 110] width 99 height 20
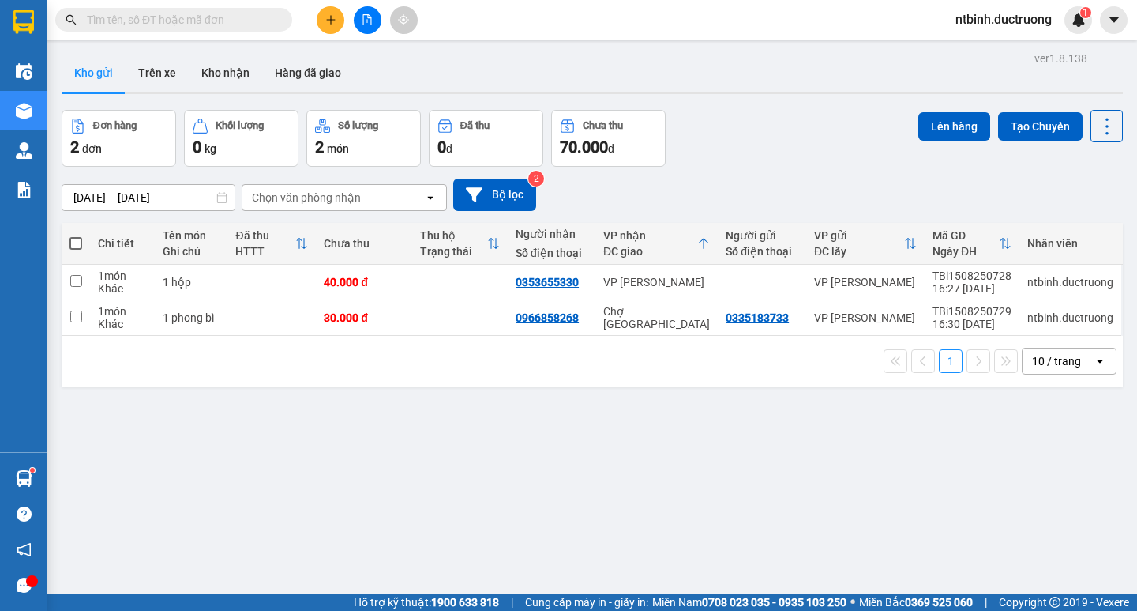
click at [320, 16] on button at bounding box center [331, 20] width 28 height 28
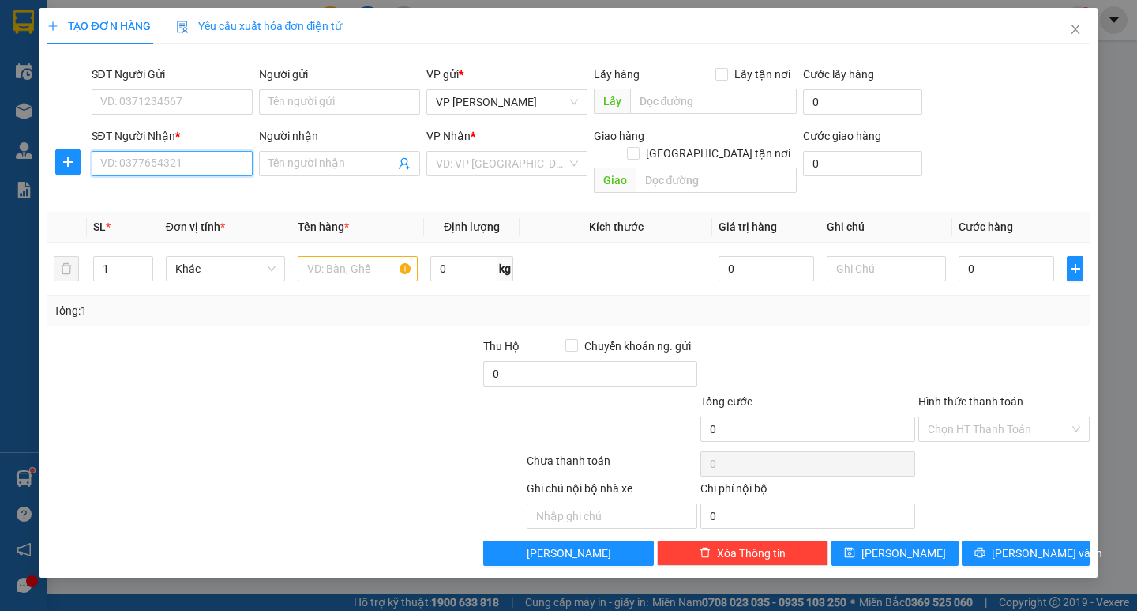
click at [133, 163] on input "SĐT Người Nhận *" at bounding box center [172, 163] width 161 height 25
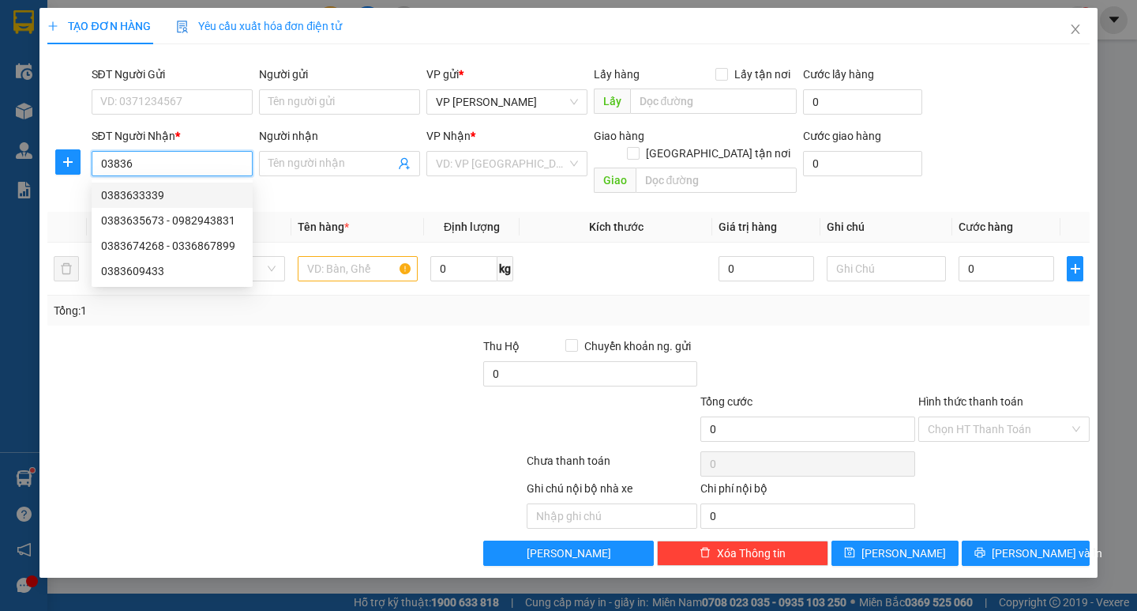
click at [209, 192] on div "0383633339" at bounding box center [172, 194] width 142 height 17
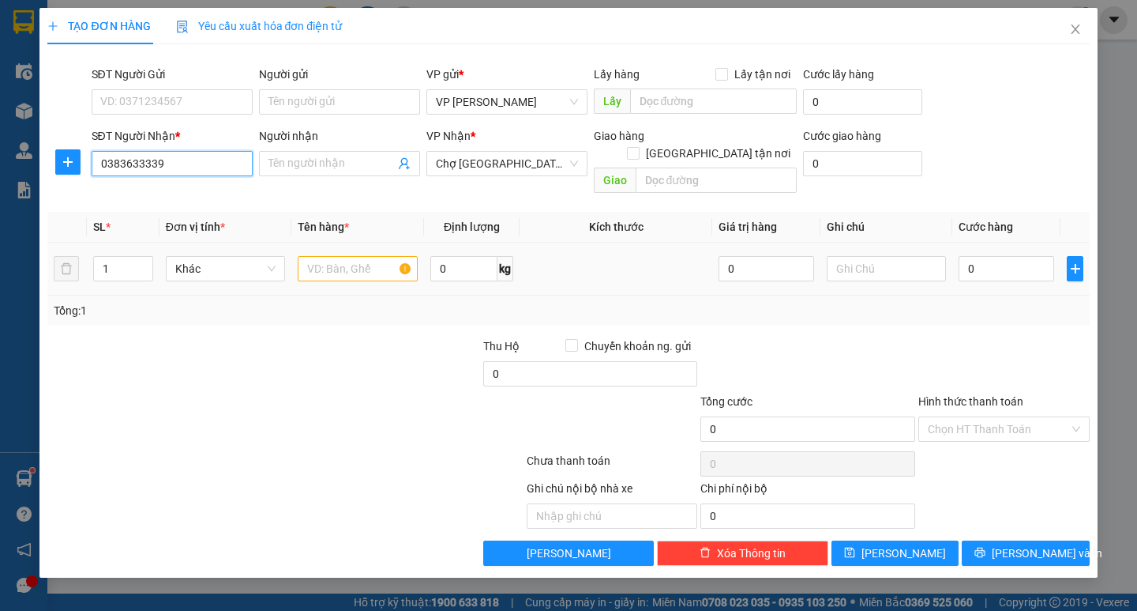
type input "0383633339"
click at [340, 256] on input "text" at bounding box center [357, 268] width 119 height 25
type input "1 bọc"
click at [982, 253] on div "0" at bounding box center [1007, 269] width 96 height 32
click at [973, 256] on input "0" at bounding box center [1007, 268] width 96 height 25
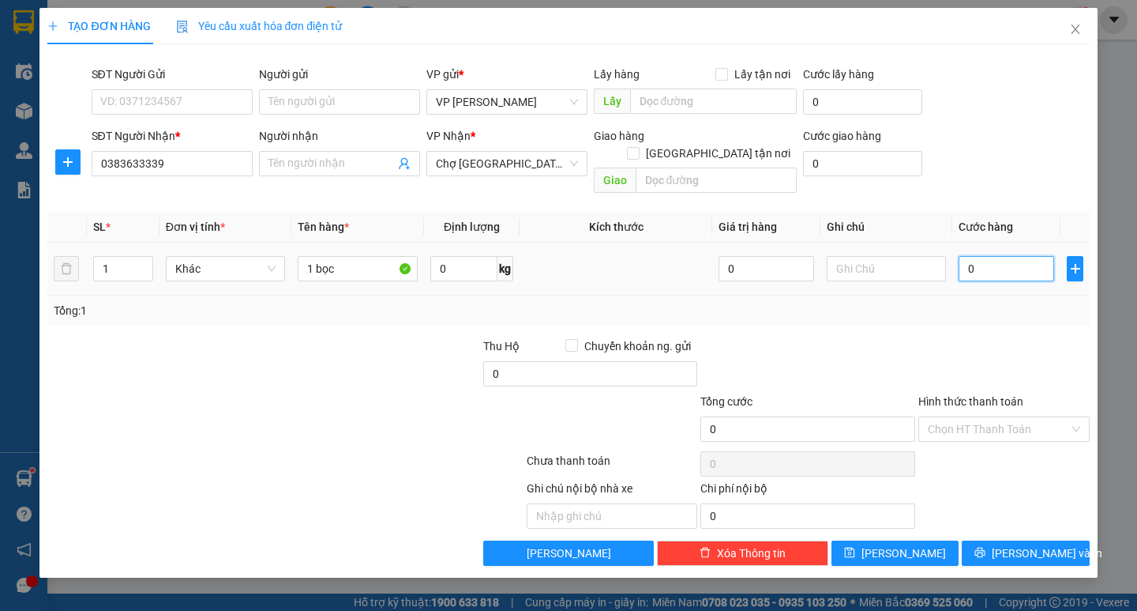
click at [969, 256] on input "0" at bounding box center [1007, 268] width 96 height 25
type input "40"
type input "40.000"
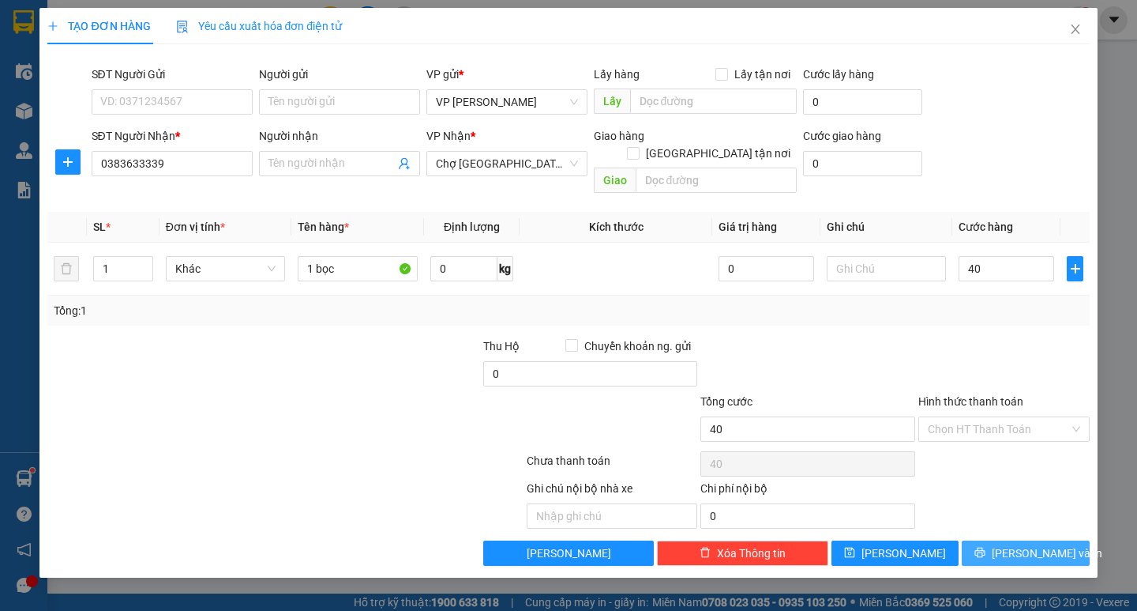
type input "40.000"
click at [1018, 540] on button "[PERSON_NAME] và In" at bounding box center [1025, 552] width 127 height 25
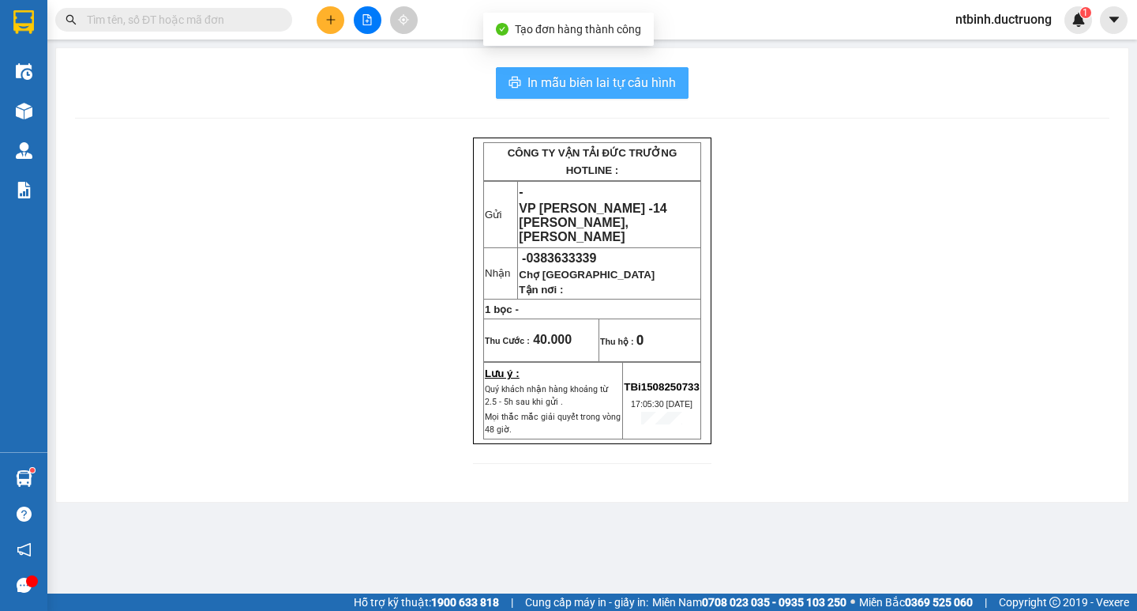
click at [607, 79] on span "In mẫu biên lai tự cấu hình" at bounding box center [602, 83] width 148 height 20
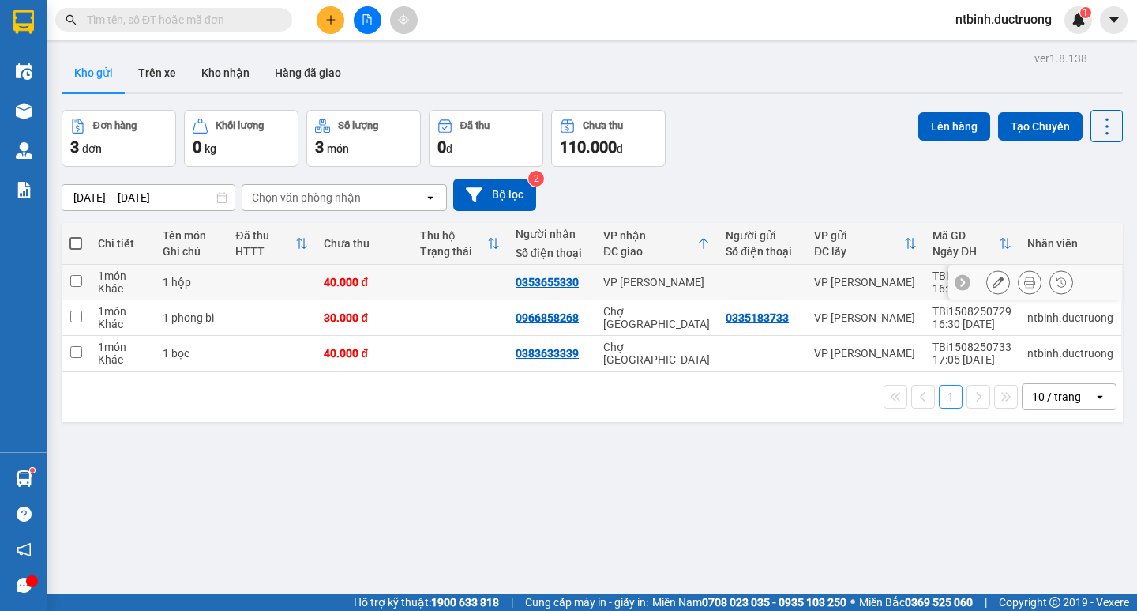
click at [406, 285] on td "40.000 đ" at bounding box center [364, 283] width 96 height 36
checkbox input "true"
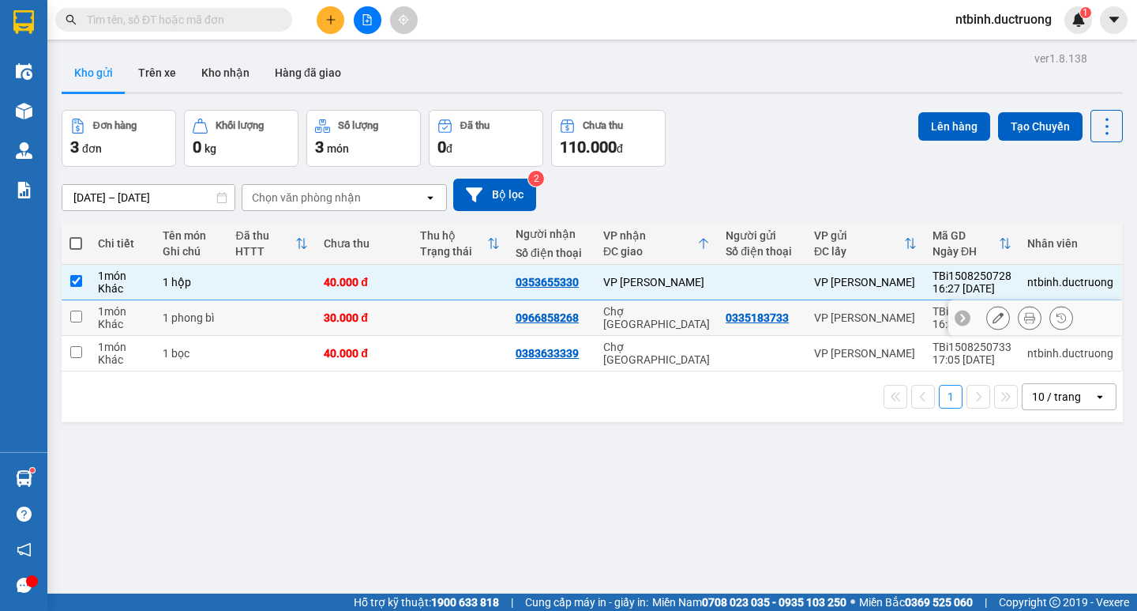
drag, startPoint x: 419, startPoint y: 308, endPoint x: 422, endPoint y: 324, distance: 16.0
click at [420, 308] on td at bounding box center [460, 318] width 96 height 36
checkbox input "true"
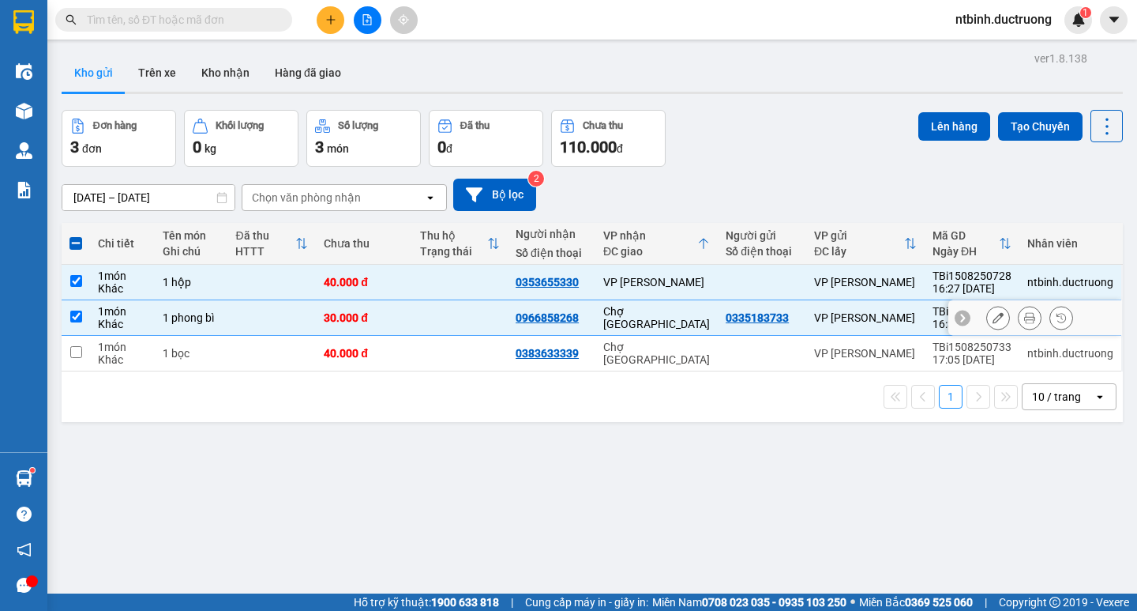
click at [422, 340] on td at bounding box center [460, 354] width 96 height 36
checkbox input "true"
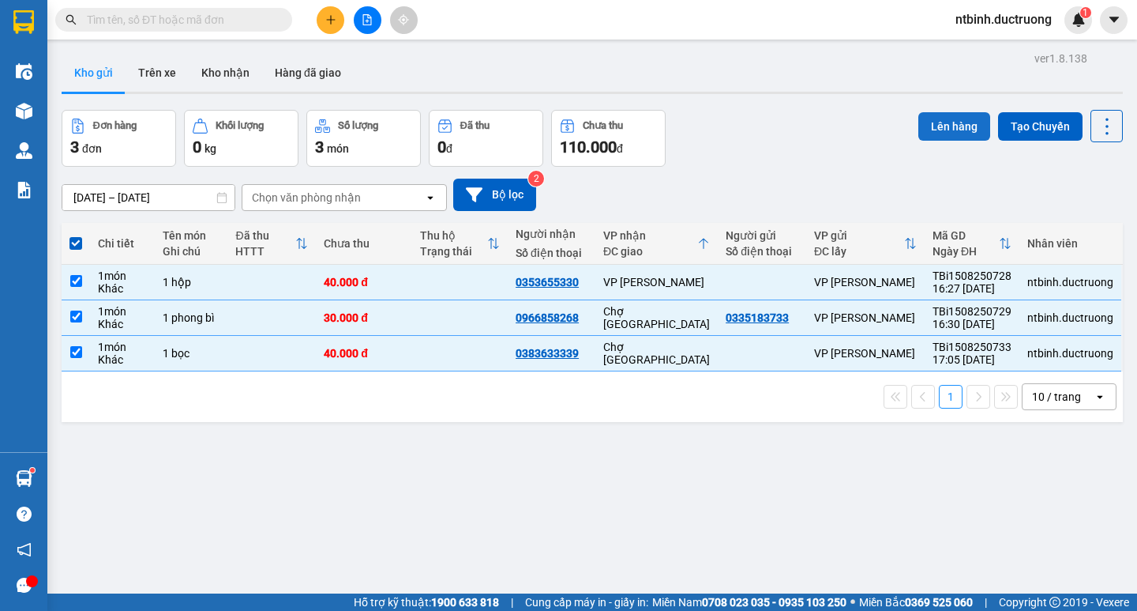
click at [944, 132] on button "Lên hàng" at bounding box center [955, 126] width 72 height 28
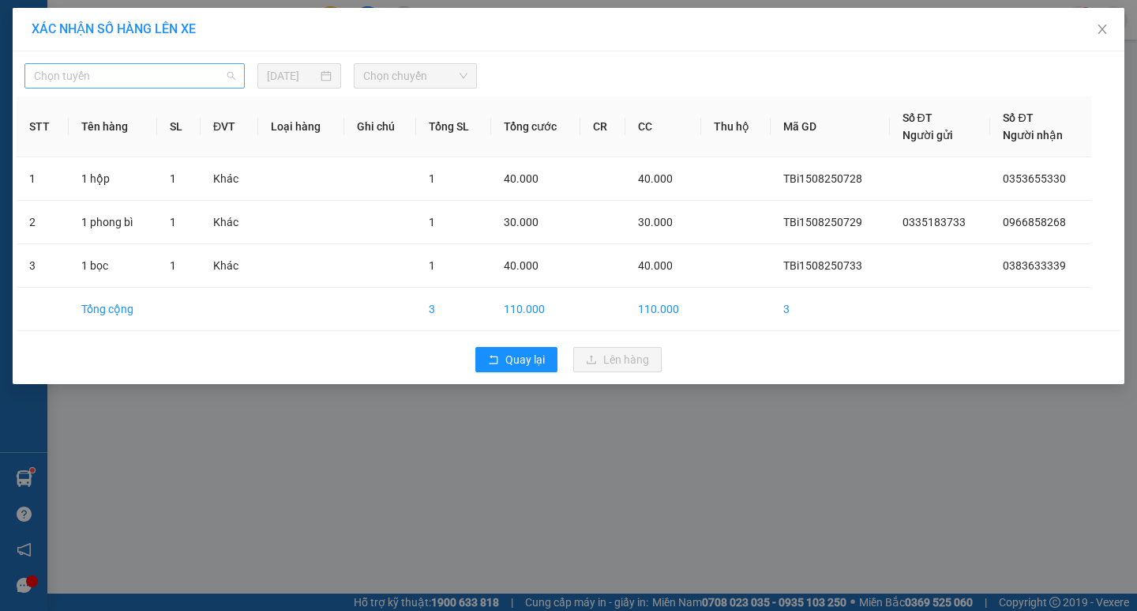
click at [200, 80] on span "Chọn tuyến" at bounding box center [134, 76] width 201 height 24
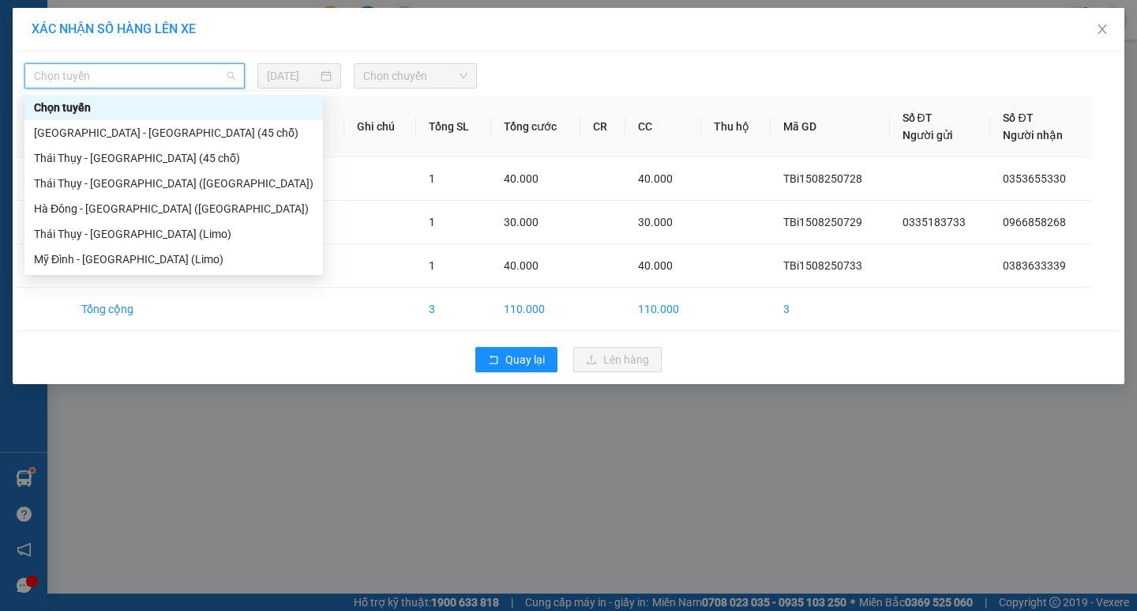
click at [201, 118] on div "Chọn tuyến" at bounding box center [173, 107] width 299 height 25
click at [179, 74] on span "Chọn tuyến" at bounding box center [134, 76] width 201 height 24
click at [177, 132] on div "[GEOGRAPHIC_DATA] - [GEOGRAPHIC_DATA] (45 chỗ)" at bounding box center [173, 132] width 299 height 25
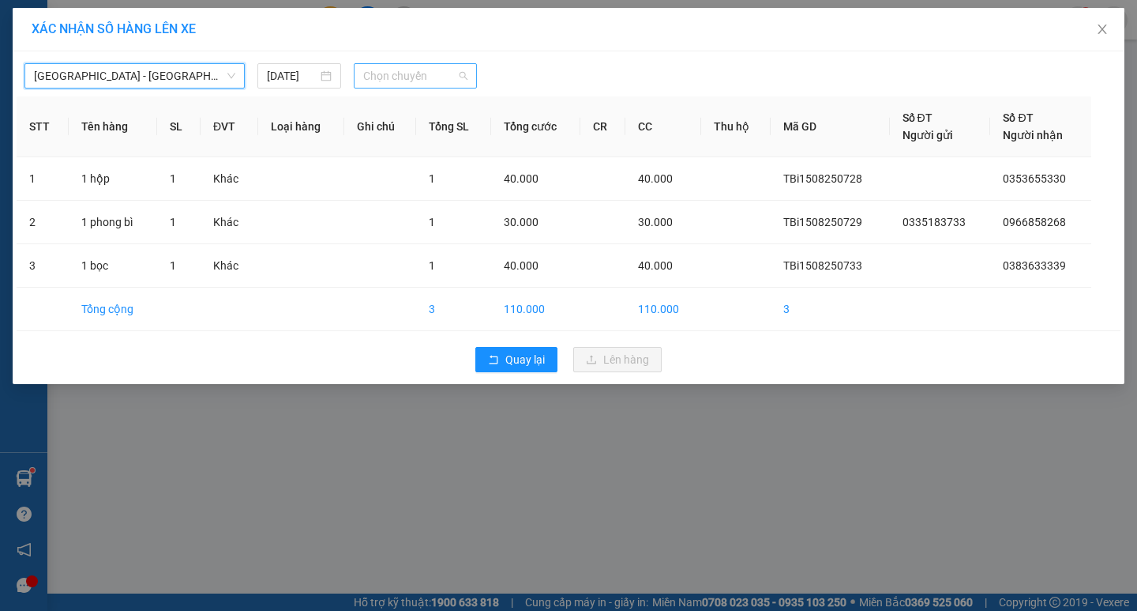
click at [408, 79] on span "Chọn chuyến" at bounding box center [415, 76] width 104 height 24
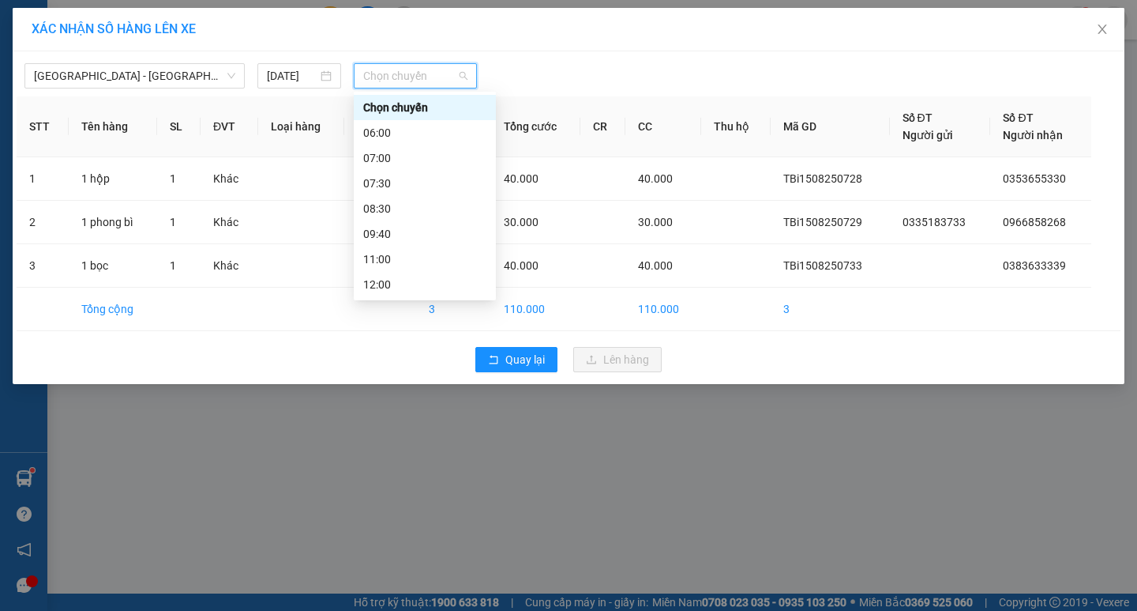
scroll to position [227, 0]
click at [409, 212] on div "17:00" at bounding box center [424, 208] width 123 height 17
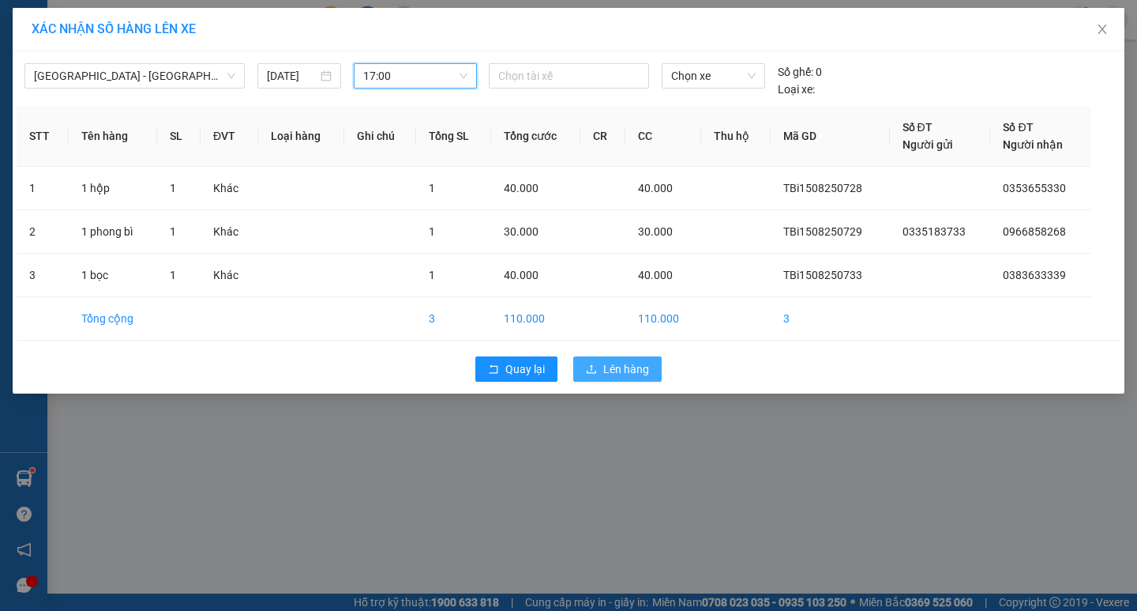
click at [626, 359] on button "Lên hàng" at bounding box center [617, 368] width 88 height 25
